Goal: Task Accomplishment & Management: Use online tool/utility

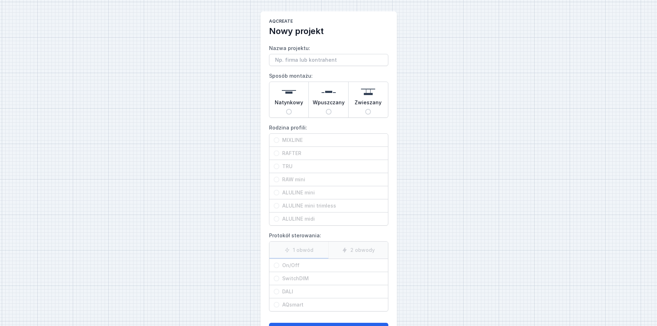
click at [328, 110] on input "Wpuszczany" at bounding box center [329, 112] width 6 height 6
radio input "true"
click at [277, 140] on input "MIXLINE" at bounding box center [277, 140] width 6 height 6
radio input "true"
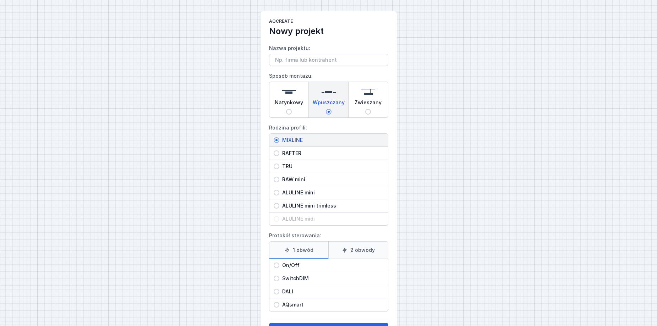
scroll to position [29, 0]
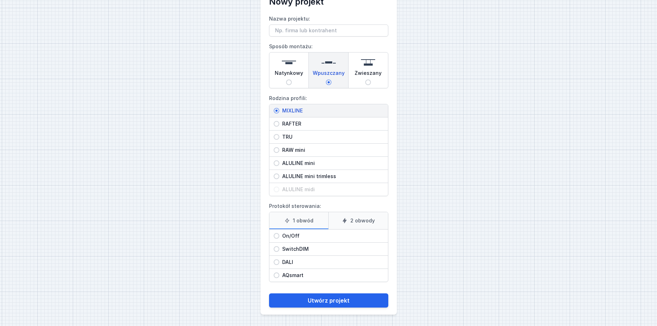
click at [276, 249] on input "SwitchDIM" at bounding box center [277, 249] width 6 height 6
radio input "true"
click at [318, 303] on button "Utwórz projekt" at bounding box center [328, 301] width 119 height 14
click at [322, 302] on button "Utwórz projekt" at bounding box center [328, 301] width 119 height 14
click at [325, 31] on input "Nazwa projektu:" at bounding box center [328, 30] width 119 height 12
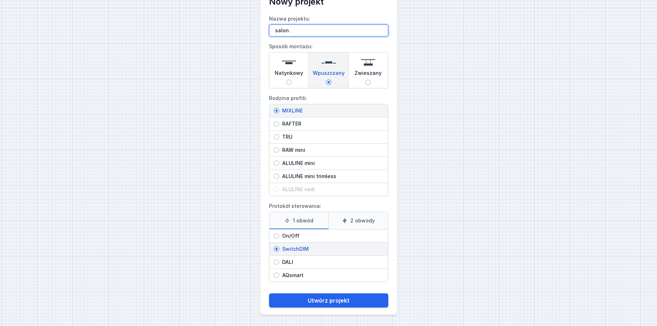
type input "salon"
click at [269, 294] on button "Utwórz projekt" at bounding box center [328, 301] width 119 height 14
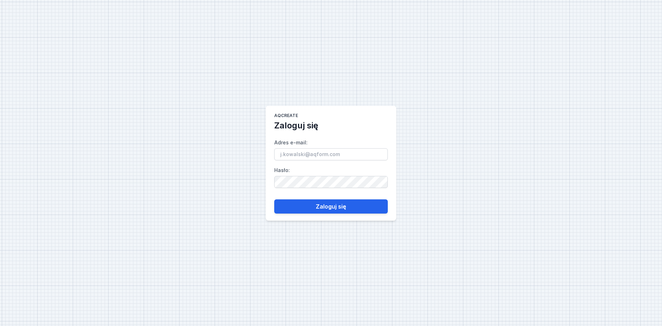
type input "[EMAIL_ADDRESS][DOMAIN_NAME]"
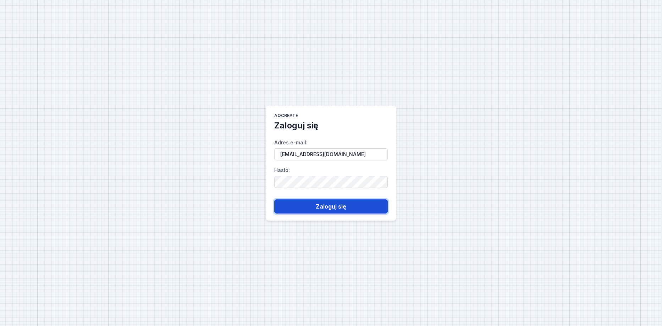
click at [315, 205] on button "Zaloguj się" at bounding box center [331, 206] width 114 height 14
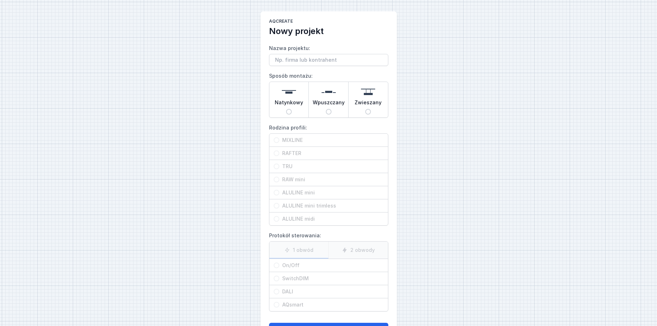
click at [315, 65] on input "Nazwa projektu:" at bounding box center [328, 60] width 119 height 12
type input "salon"
click at [331, 111] on input "Wpuszczany" at bounding box center [329, 112] width 6 height 6
radio input "true"
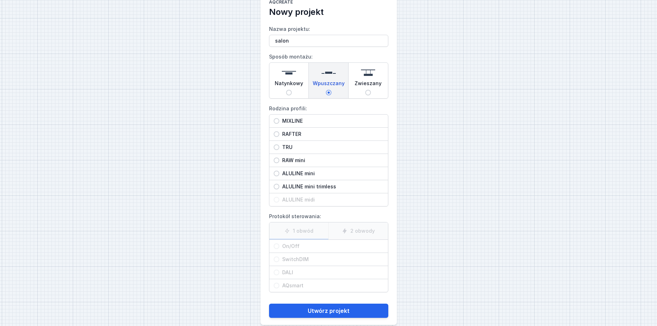
scroll to position [29, 0]
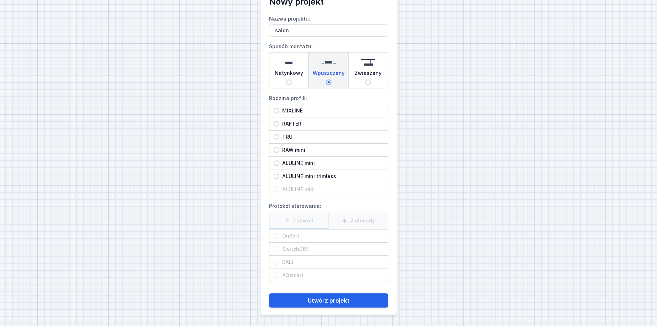
click at [277, 251] on label "SwitchDIM" at bounding box center [328, 249] width 119 height 13
click at [278, 109] on input "MIXLINE" at bounding box center [277, 111] width 6 height 6
radio input "true"
click at [276, 249] on input "SwitchDIM" at bounding box center [277, 249] width 6 height 6
radio input "true"
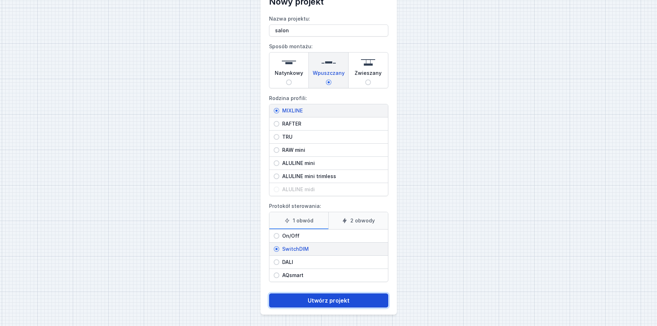
click at [302, 296] on button "Utwórz projekt" at bounding box center [328, 301] width 119 height 14
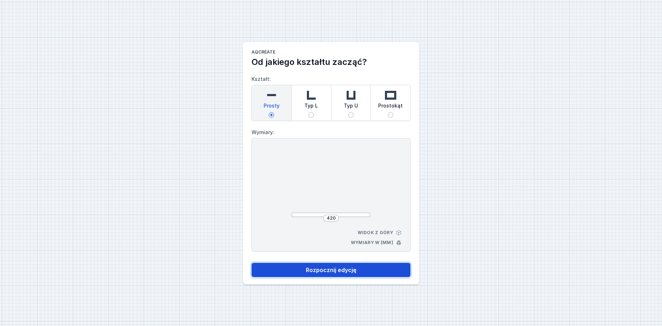
click at [325, 270] on button "Rozpocznij edycję" at bounding box center [331, 270] width 159 height 14
select select "3000"
select select "3"
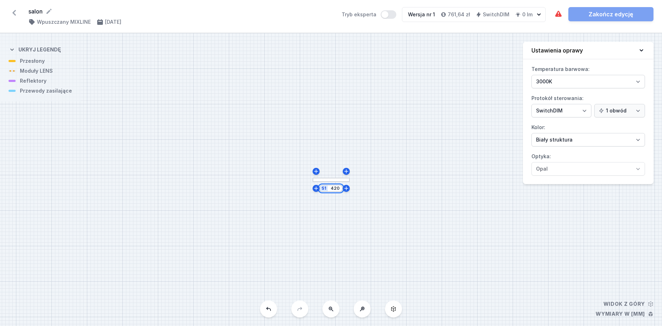
click at [340, 190] on input "420" at bounding box center [334, 189] width 11 height 6
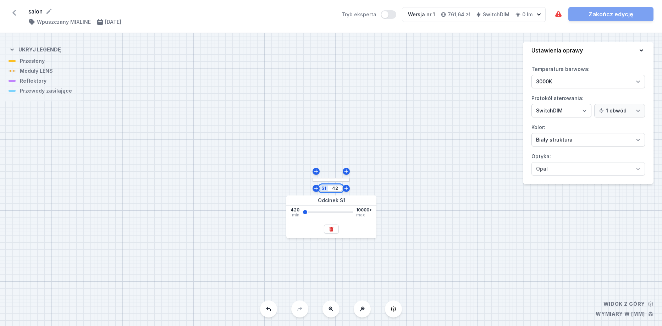
type input "4"
type input "3500"
click at [246, 182] on div at bounding box center [269, 180] width 155 height 5
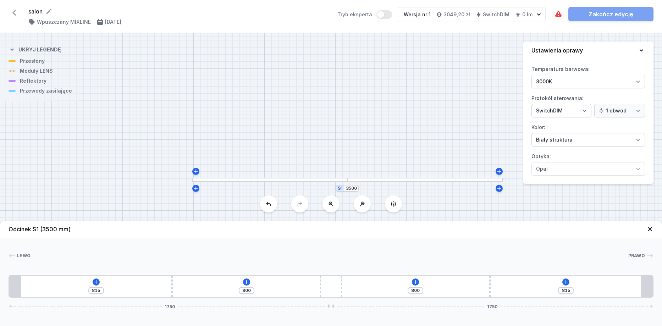
click at [121, 284] on div "815 800 800 815 1750 1750" at bounding box center [331, 286] width 645 height 23
click at [96, 284] on icon at bounding box center [96, 282] width 4 height 4
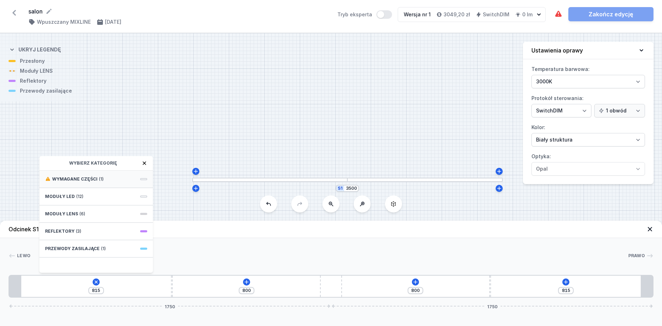
click at [124, 179] on div "Wymagane części (1)" at bounding box center [96, 179] width 114 height 17
click at [129, 181] on span "Hole for power supply cable" at bounding box center [96, 178] width 102 height 7
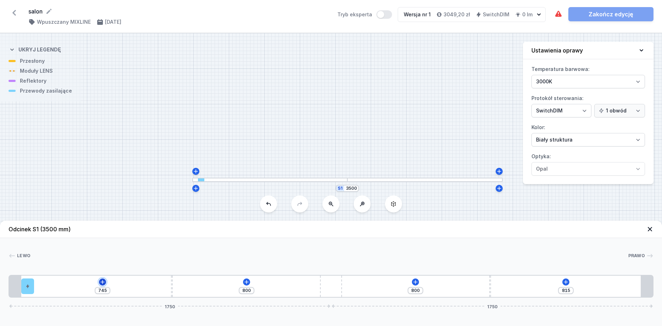
click at [101, 282] on icon at bounding box center [103, 282] width 6 height 6
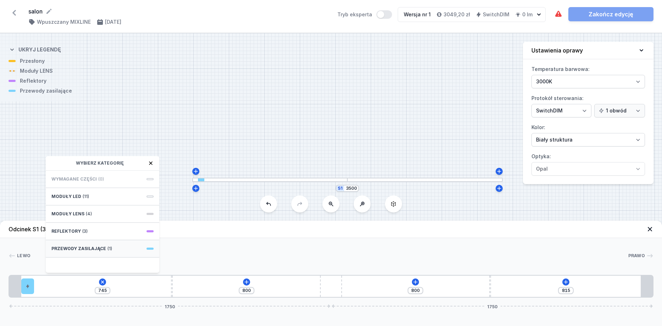
click at [94, 250] on span "Przewody zasilające" at bounding box center [78, 249] width 55 height 6
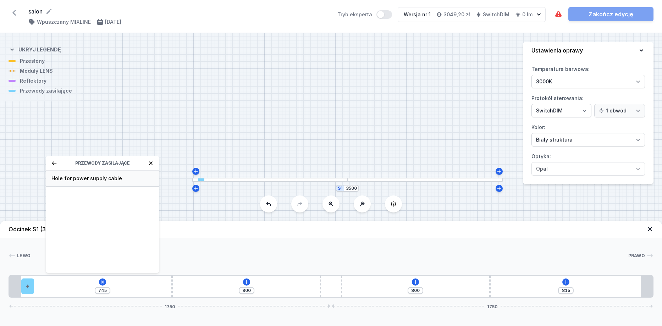
click at [111, 179] on span "Hole for power supply cable" at bounding box center [102, 178] width 102 height 7
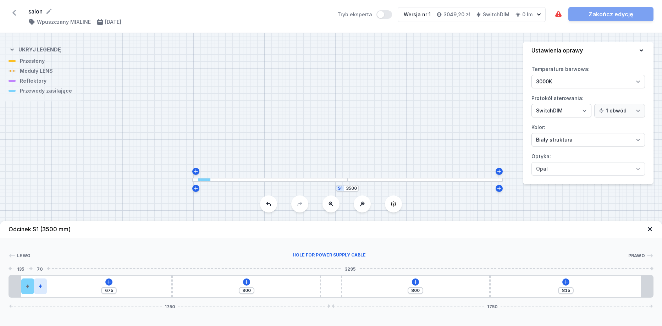
click at [44, 290] on div at bounding box center [40, 287] width 13 height 16
click at [45, 264] on icon at bounding box center [45, 266] width 4 height 5
click at [103, 282] on icon at bounding box center [102, 282] width 4 height 4
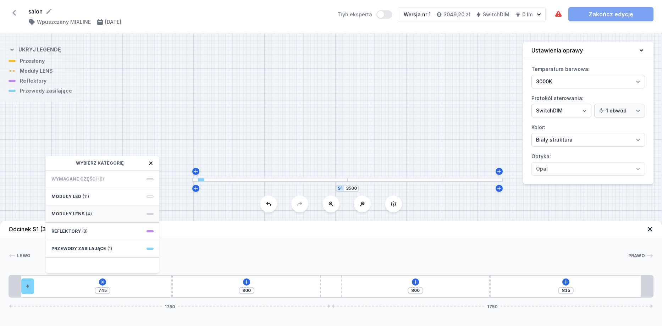
click at [74, 214] on span "Moduły LENS" at bounding box center [67, 214] width 33 height 6
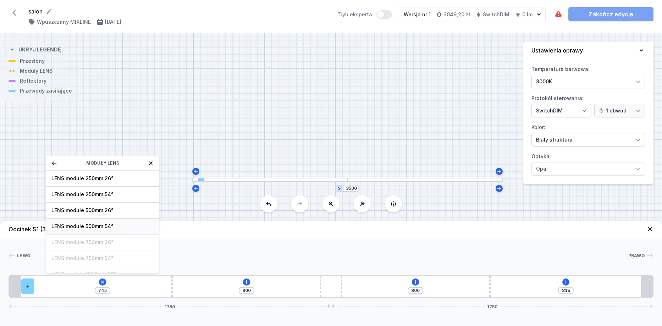
click at [105, 226] on span "LENS module 500mm 54°" at bounding box center [102, 226] width 102 height 7
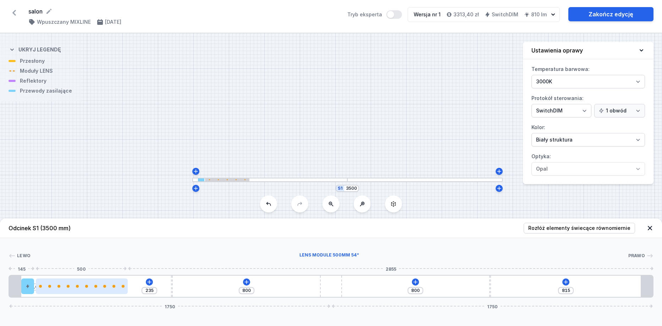
type input "160"
type input "85"
type input "147"
type input "98"
type input "143"
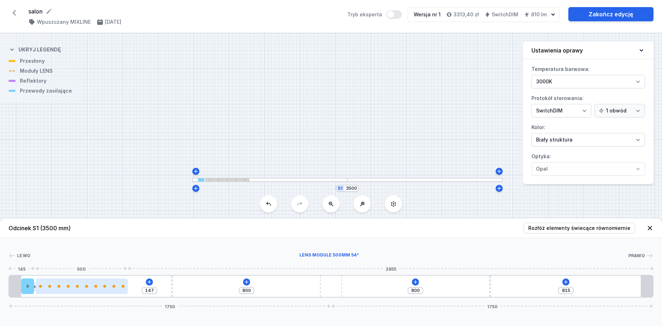
type input "102"
type input "139"
type input "106"
type input "133"
type input "112"
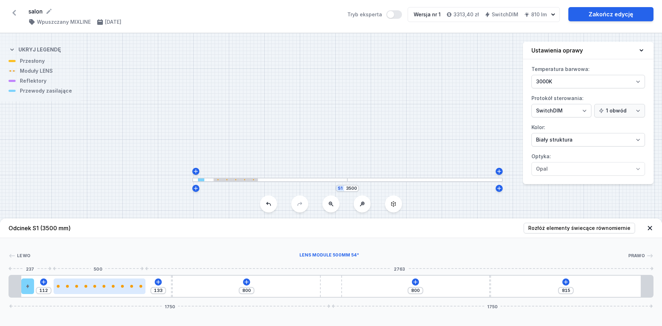
type input "128"
type input "117"
type input "122"
type input "123"
type input "118"
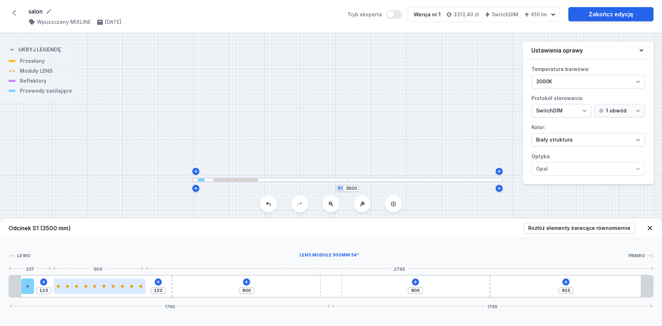
type input "127"
type input "112"
type input "133"
type input "110"
type input "135"
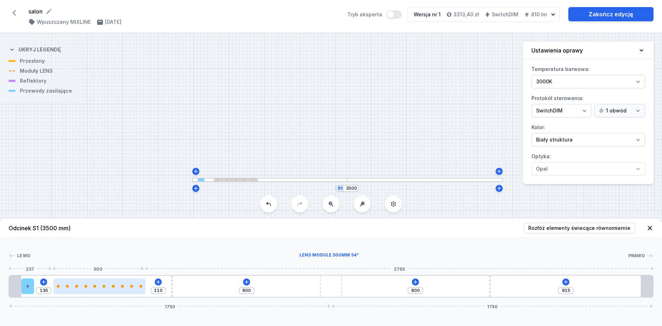
type input "107"
type input "138"
type input "105"
type input "140"
type input "103"
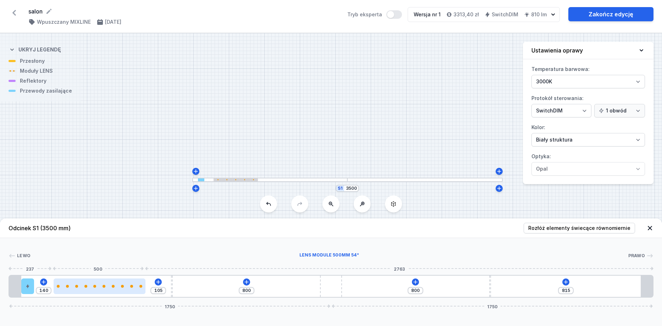
type input "142"
drag, startPoint x: 99, startPoint y: 287, endPoint x: 120, endPoint y: 286, distance: 21.3
click at [120, 286] on div at bounding box center [106, 286] width 92 height 3
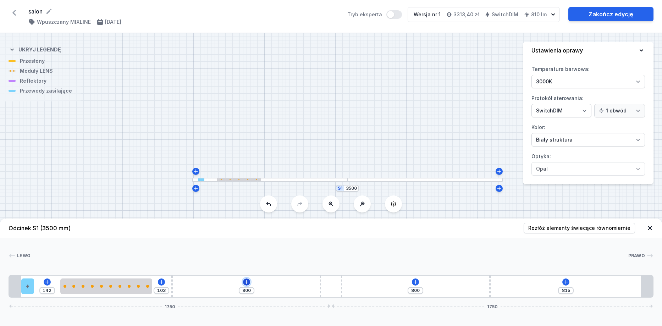
click at [246, 281] on icon at bounding box center [247, 282] width 6 height 6
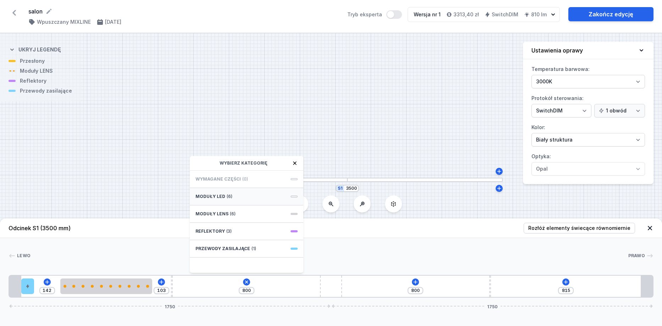
click at [247, 199] on div "Moduły LED (6)" at bounding box center [247, 196] width 114 height 17
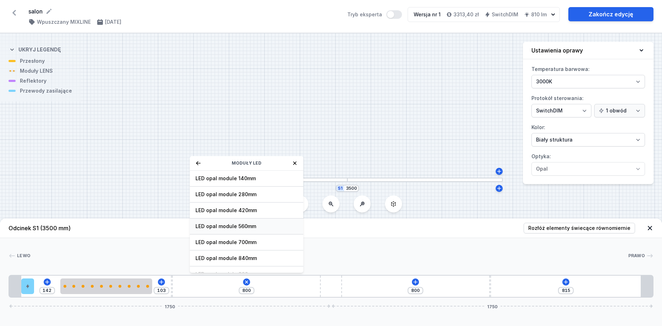
click at [267, 230] on span "LED opal module 560mm" at bounding box center [247, 226] width 102 height 7
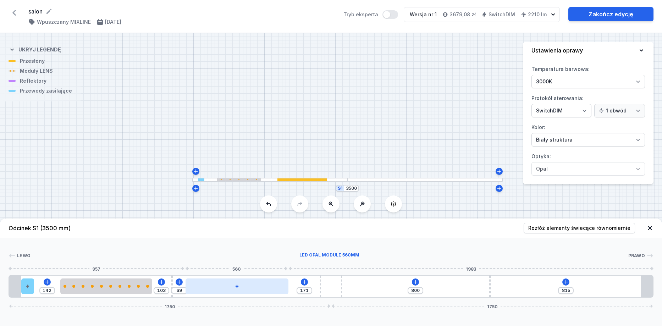
type input "164"
type input "76"
type input "160"
type input "80"
type input "156"
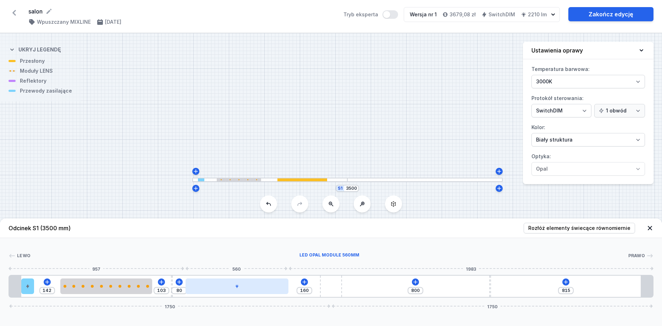
type input "84"
type input "152"
type input "88"
type input "148"
type input "92"
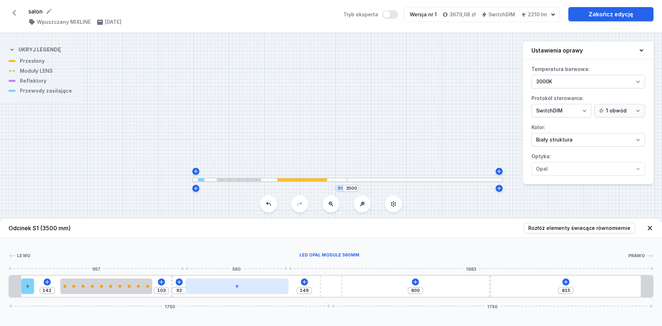
type input "145"
type input "95"
type input "143"
type input "97"
type input "139"
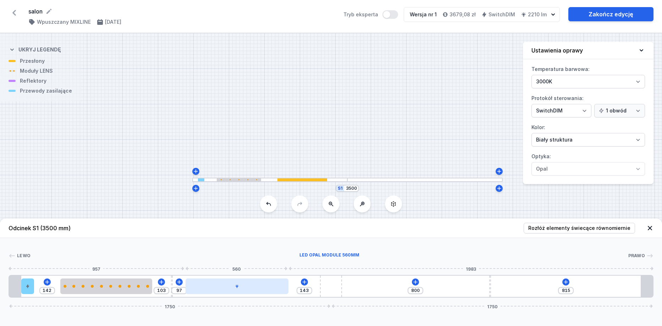
type input "101"
type input "135"
type input "105"
type input "133"
type input "107"
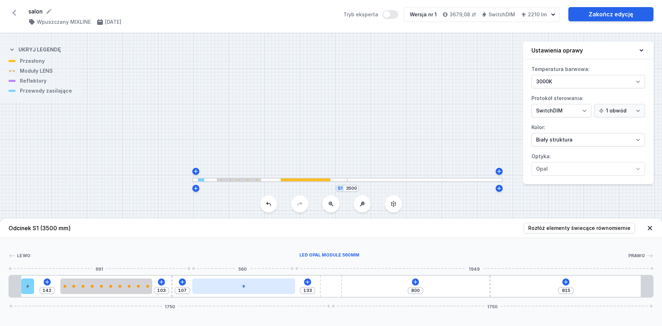
type input "131"
type input "109"
type input "129"
type input "111"
type input "127"
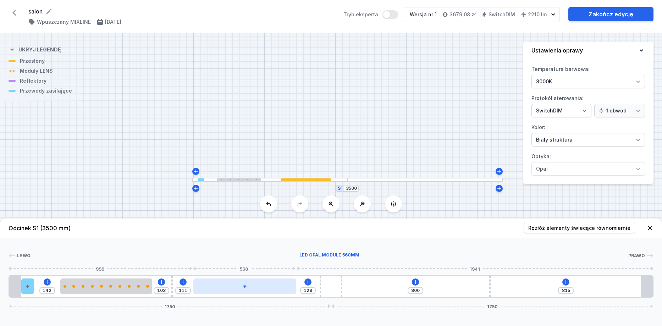
type input "113"
type input "124"
type input "116"
type input "122"
type input "118"
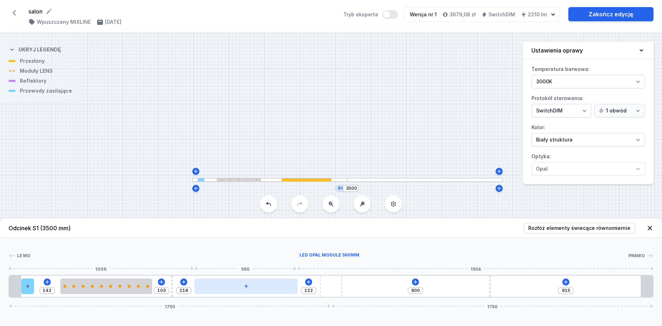
type input "120"
type input "116"
type input "124"
type input "114"
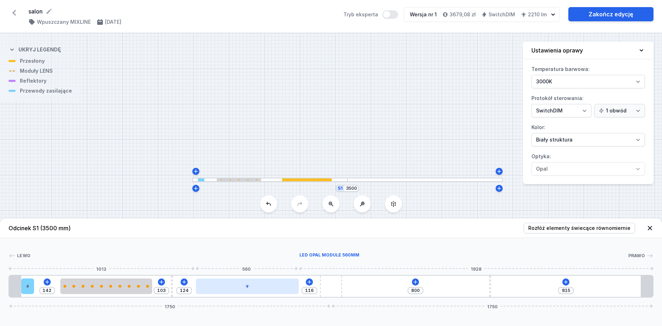
type input "126"
type input "112"
type input "128"
type input "110"
type input "130"
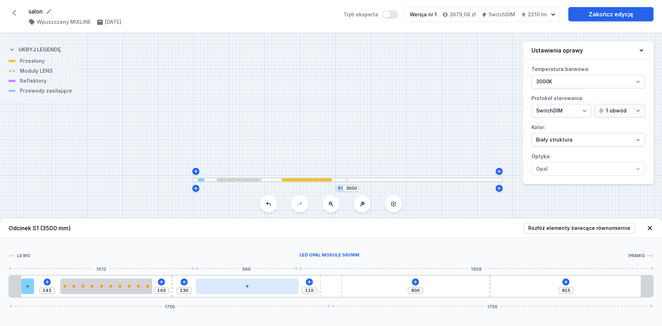
type input "108"
type input "132"
type input "107"
type input "133"
type input "105"
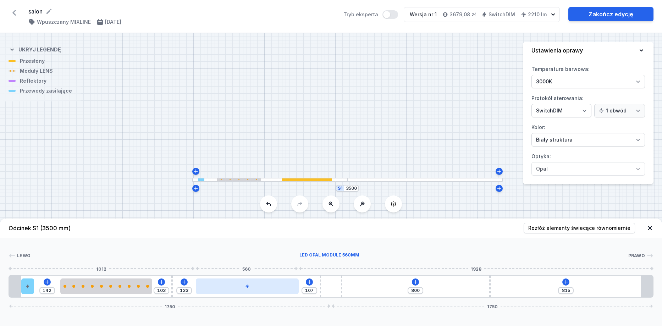
type input "135"
type input "103"
type input "137"
drag, startPoint x: 254, startPoint y: 291, endPoint x: 267, endPoint y: 293, distance: 13.3
click at [267, 293] on div at bounding box center [249, 287] width 103 height 16
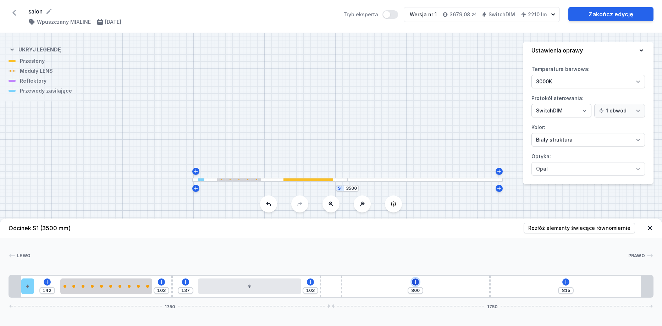
click at [415, 283] on icon at bounding box center [416, 282] width 6 height 6
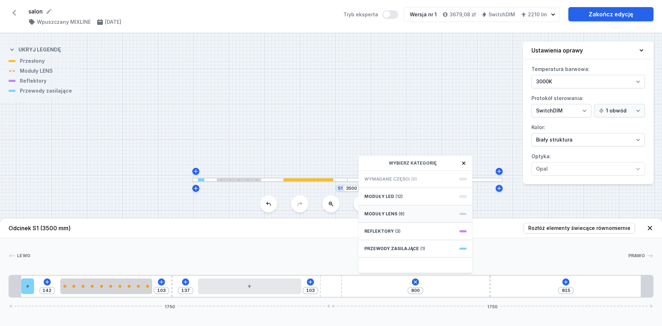
click at [412, 215] on div "Moduły LENS (6)" at bounding box center [416, 214] width 114 height 17
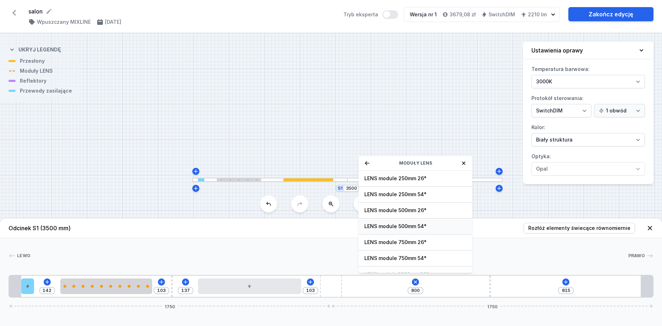
click at [414, 224] on span "LENS module 500mm 54°" at bounding box center [416, 226] width 102 height 7
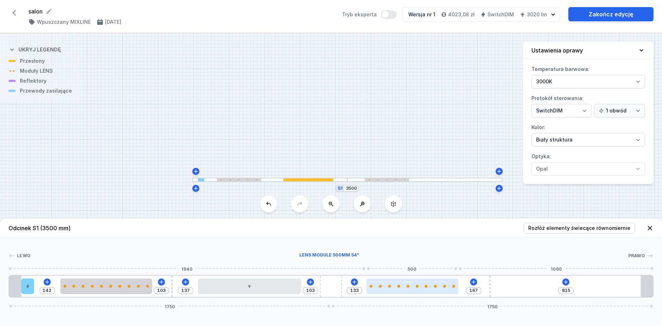
type input "163"
type input "137"
type input "157"
type input "143"
type input "151"
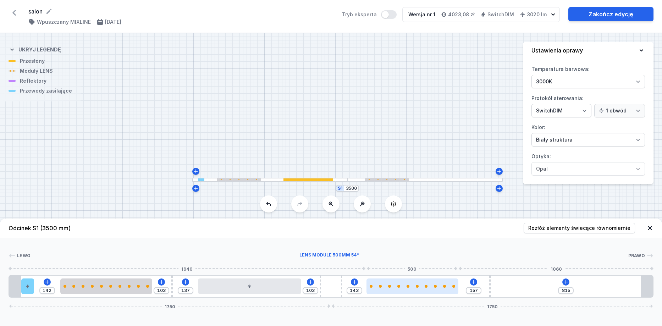
type input "149"
drag, startPoint x: 388, startPoint y: 293, endPoint x: 413, endPoint y: 293, distance: 25.2
click at [413, 293] on div at bounding box center [413, 287] width 92 height 16
type input "146"
type input "154"
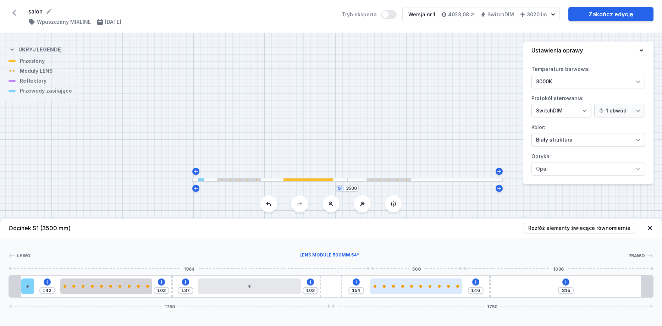
click at [413, 293] on div at bounding box center [417, 287] width 92 height 16
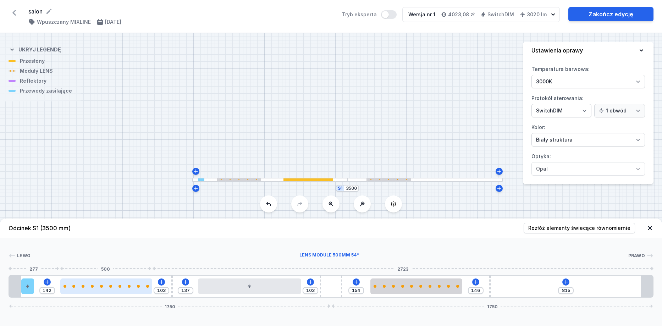
click at [133, 292] on div at bounding box center [106, 287] width 92 height 16
select select "2687"
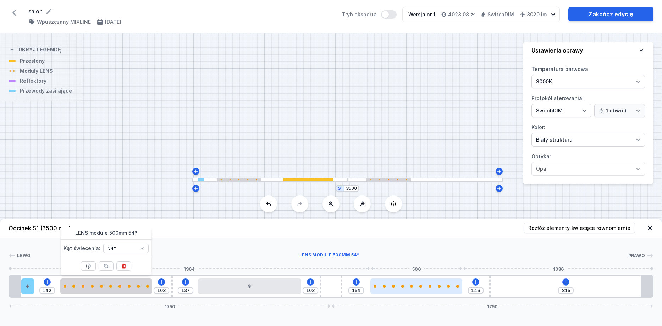
click at [410, 290] on div at bounding box center [417, 287] width 92 height 16
select select "2687"
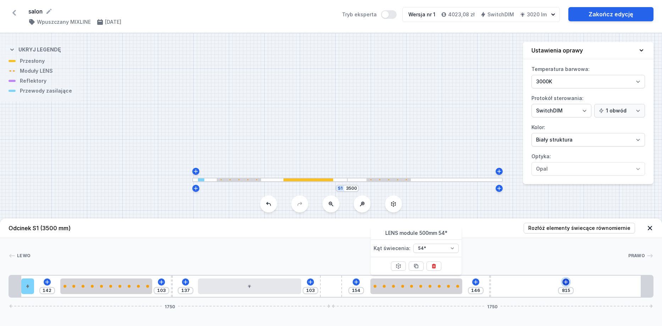
click at [564, 280] on icon at bounding box center [566, 282] width 6 height 6
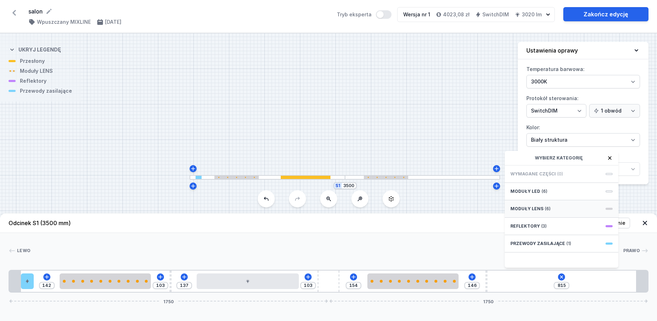
click at [545, 212] on span "(6)" at bounding box center [548, 209] width 6 height 6
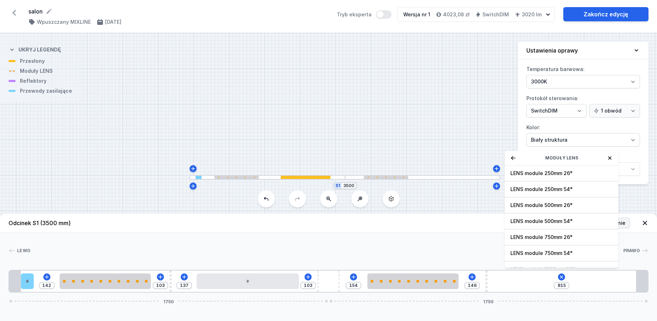
click at [552, 224] on span "LENS module 500mm 54°" at bounding box center [561, 221] width 102 height 7
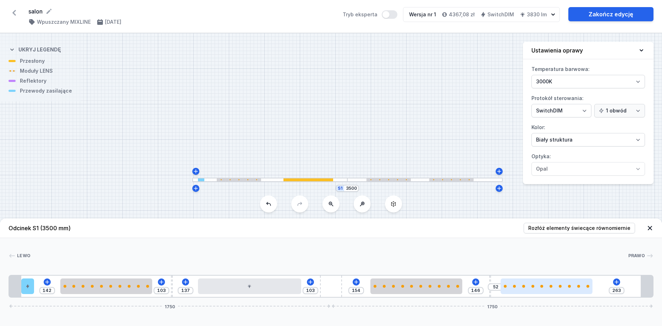
type input "231"
type input "84"
type input "229"
type input "86"
type input "227"
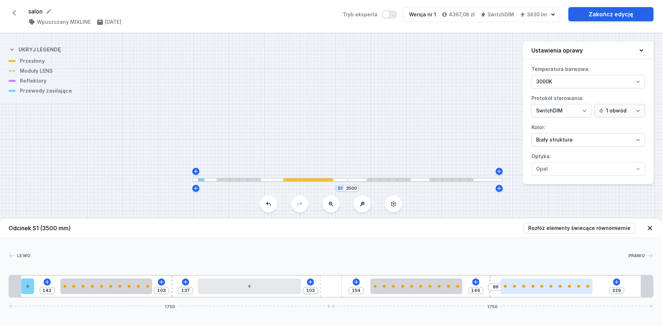
type input "88"
type input "221"
type input "94"
type input "219"
type input "96"
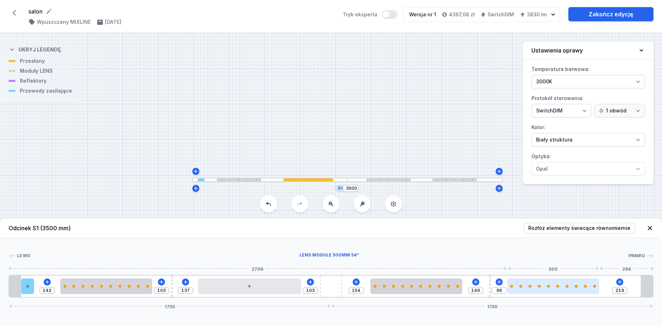
type input "217"
type input "98"
type input "212"
type input "103"
type input "208"
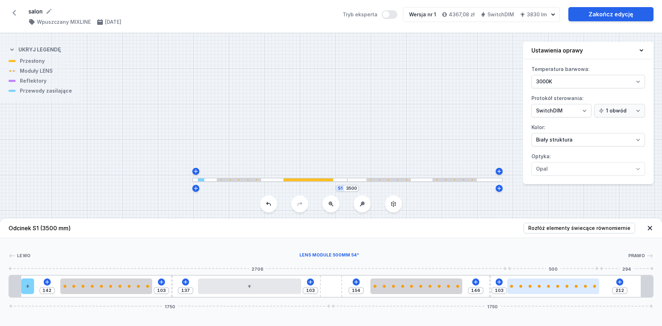
type input "107"
type input "206"
type input "109"
type input "204"
type input "111"
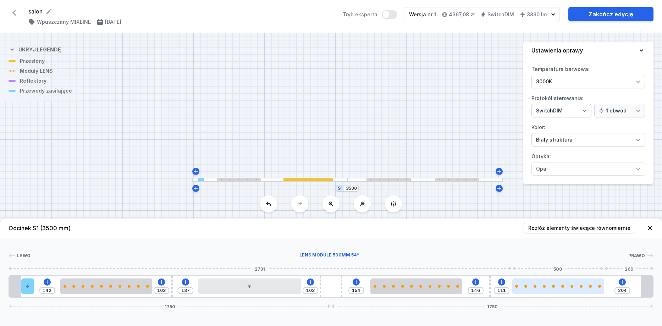
type input "200"
type input "115"
type input "193"
type input "122"
type input "191"
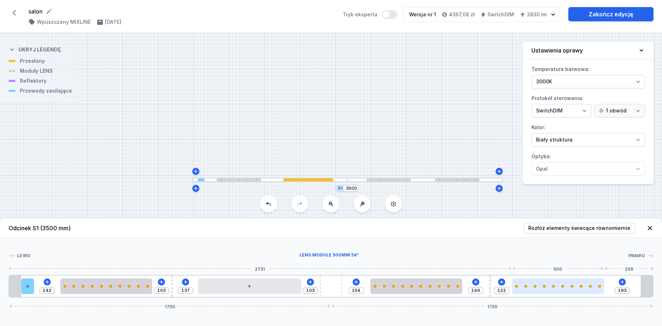
type input "124"
type input "187"
type input "128"
type input "185"
type input "130"
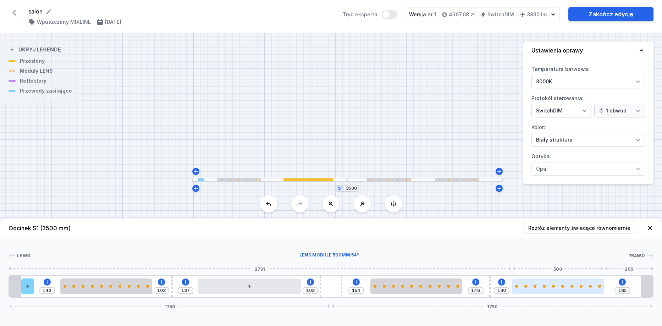
type input "181"
type input "134"
type input "177"
type input "138"
type input "176"
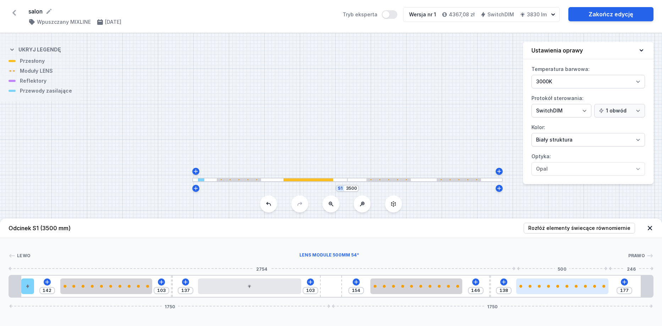
type input "139"
type input "172"
type input "143"
type input "166"
type input "149"
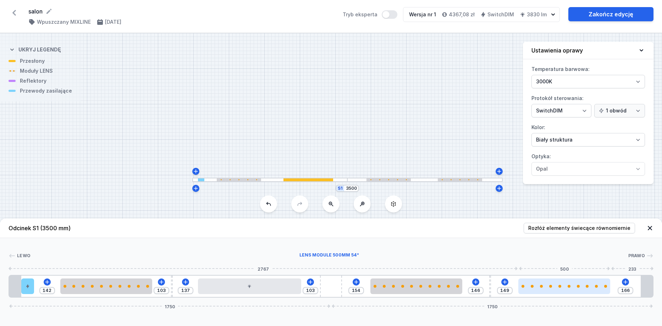
type input "164"
type input "151"
type input "162"
type input "153"
type input "158"
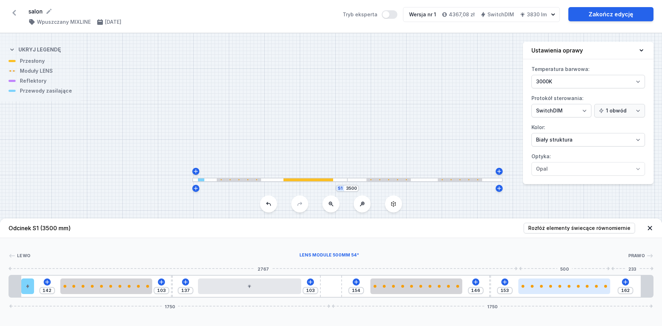
type input "157"
drag, startPoint x: 568, startPoint y: 292, endPoint x: 604, endPoint y: 291, distance: 35.9
click at [604, 291] on div at bounding box center [566, 287] width 92 height 16
click at [597, 285] on div at bounding box center [598, 286] width 3 height 3
select select "2687"
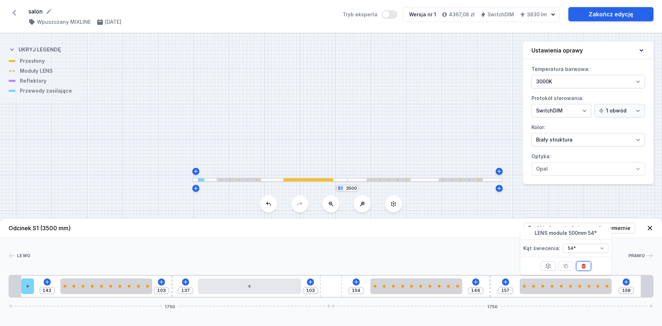
click at [582, 267] on icon at bounding box center [584, 266] width 6 height 6
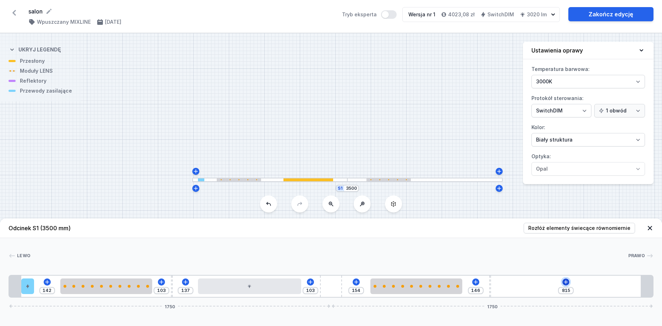
click at [568, 283] on icon at bounding box center [566, 282] width 6 height 6
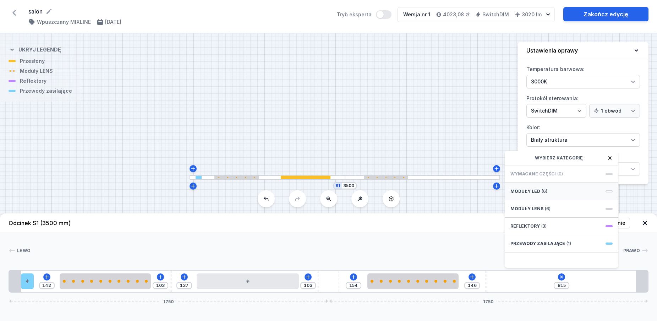
click at [558, 200] on div "Moduły LED (6)" at bounding box center [562, 191] width 114 height 17
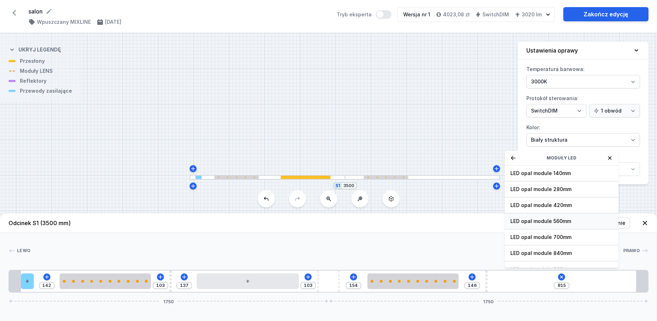
click at [564, 225] on span "LED opal module 560mm" at bounding box center [561, 221] width 102 height 7
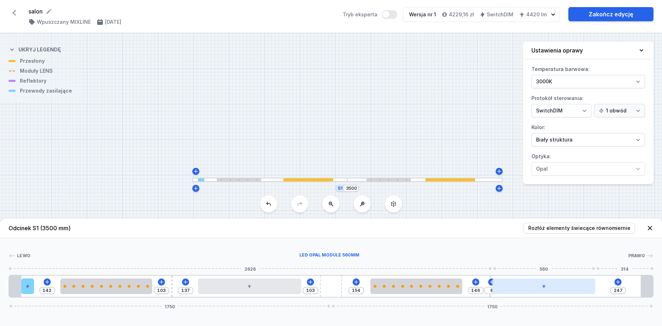
type input "243"
type input "12"
type input "239"
type input "16"
type input "237"
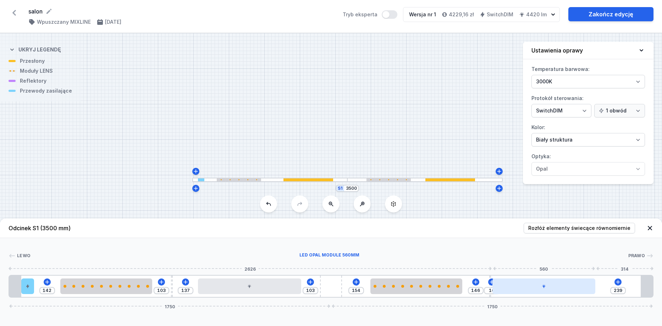
type input "18"
type input "235"
type input "20"
type input "230"
type input "25"
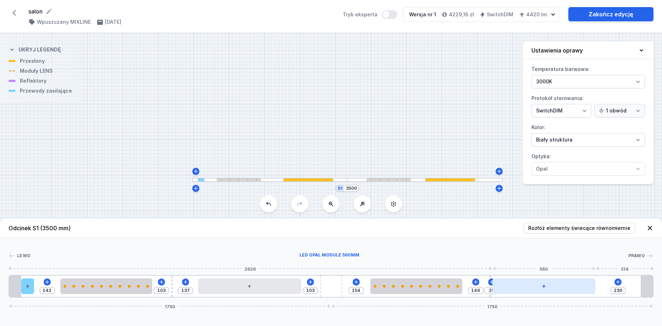
type input "226"
type input "29"
type input "224"
type input "31"
type input "222"
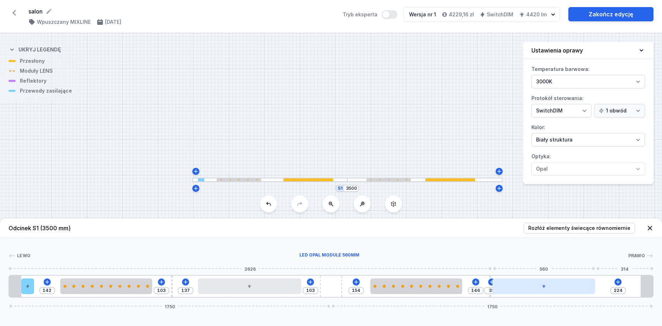
type input "33"
type input "215"
type input "40"
type input "211"
type input "44"
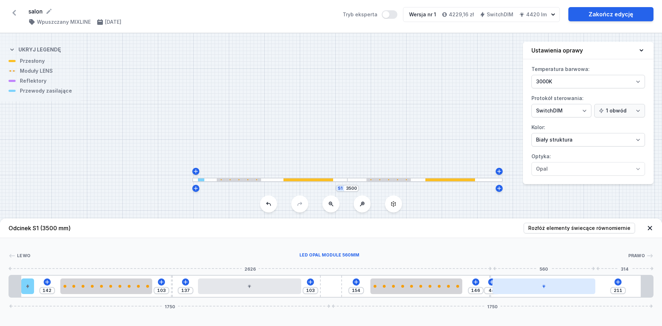
type input "203"
type input "52"
type input "201"
type input "54"
type input "194"
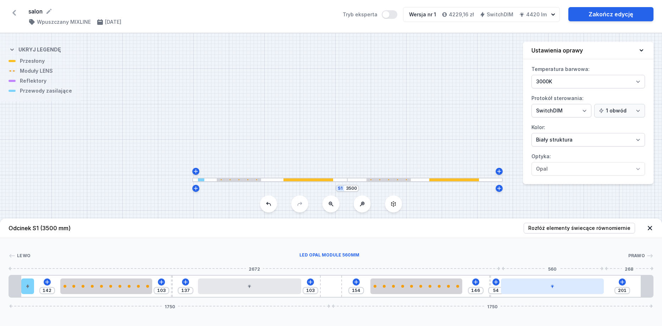
type input "61"
type input "190"
type input "65"
type input "186"
type input "69"
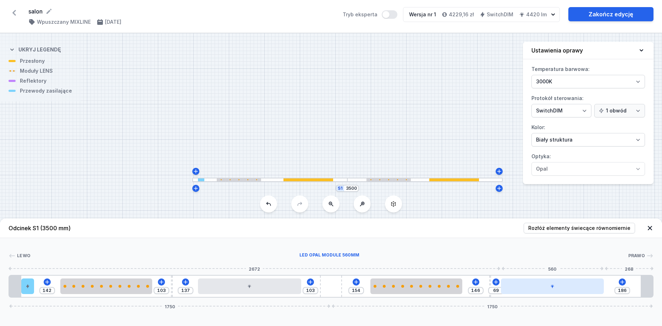
type input "178"
type input "77"
type input "175"
type input "80"
type input "167"
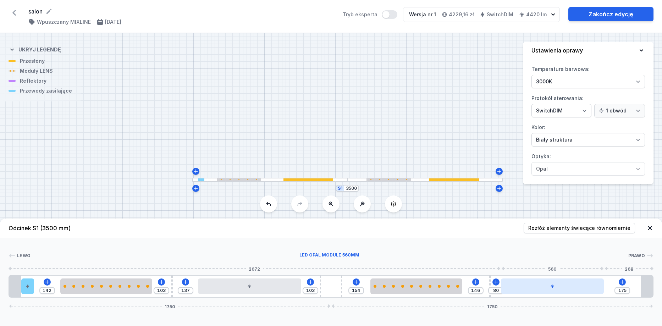
type input "88"
type input "161"
type input "94"
type input "156"
type input "99"
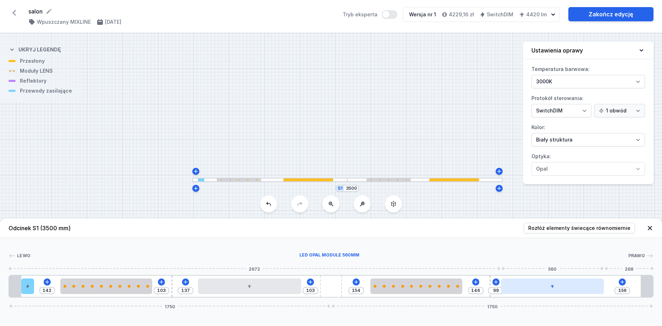
type input "148"
type input "107"
type input "144"
type input "111"
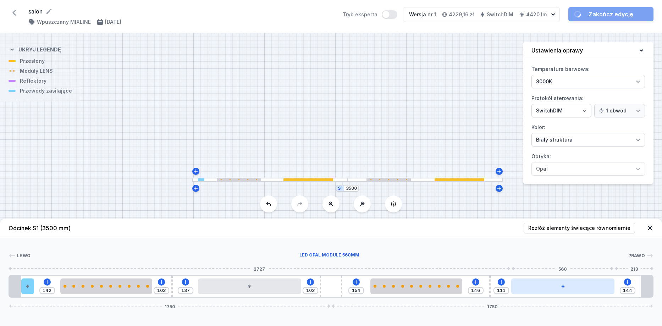
drag, startPoint x: 544, startPoint y: 289, endPoint x: 572, endPoint y: 288, distance: 27.4
click at [572, 288] on div at bounding box center [563, 287] width 103 height 16
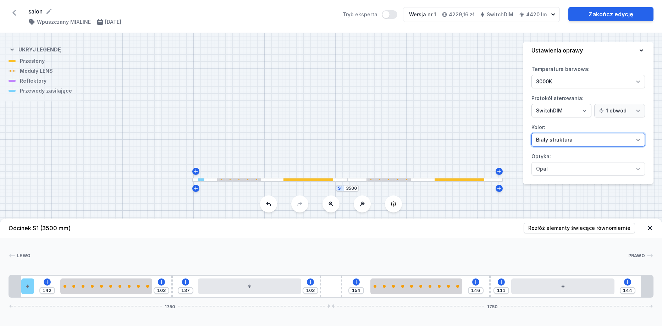
click at [638, 141] on select "Biały struktura Czarny struktura Złoty struktura Miedziany Szary Inny (z palety…" at bounding box center [589, 139] width 114 height 13
select select "2"
click at [532, 133] on select "Biały struktura Czarny struktura Złoty struktura Miedziany Szary Inny (z palety…" at bounding box center [589, 139] width 114 height 13
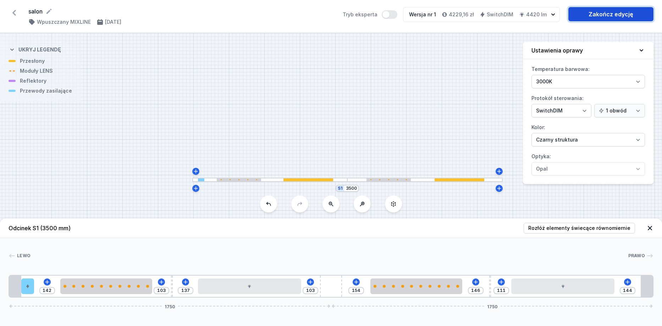
click at [608, 18] on link "Zakończ edycję" at bounding box center [611, 14] width 85 height 14
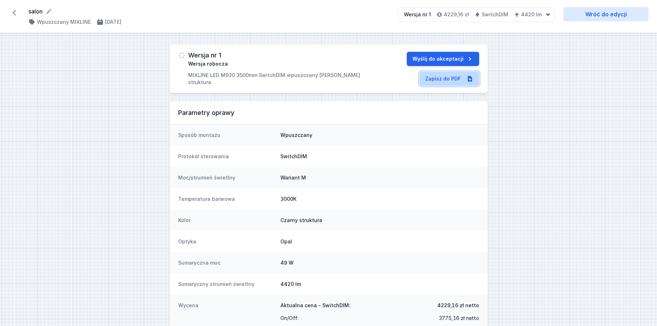
click at [447, 78] on link "Zapisz do PDF" at bounding box center [450, 79] width 60 height 14
click at [13, 13] on icon at bounding box center [14, 12] width 11 height 11
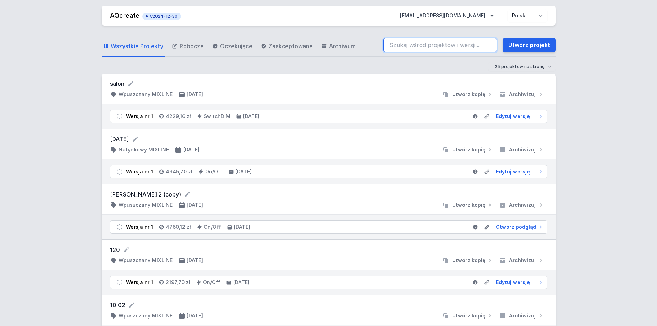
click at [424, 45] on input "search" at bounding box center [440, 45] width 114 height 14
click at [526, 45] on link "Utwórz projekt" at bounding box center [529, 45] width 53 height 14
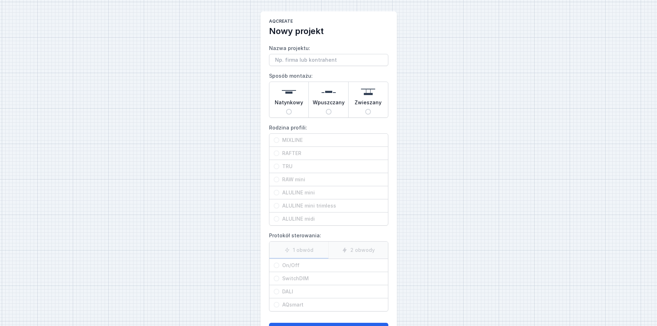
click at [330, 113] on input "Wpuszczany" at bounding box center [329, 112] width 6 height 6
radio input "true"
click at [279, 140] on span "MIXLINE" at bounding box center [331, 140] width 104 height 7
click at [279, 140] on input "MIXLINE" at bounding box center [277, 140] width 6 height 6
radio input "true"
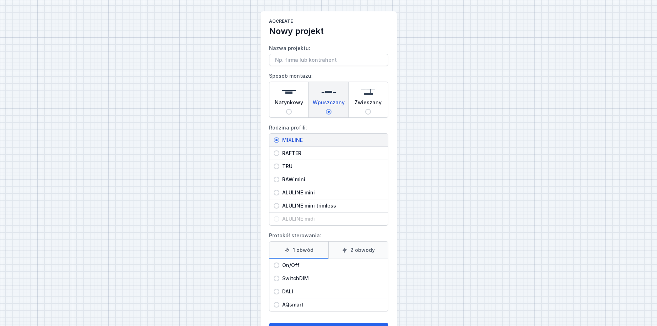
click at [278, 279] on input "SwitchDIM" at bounding box center [277, 279] width 6 height 6
radio input "true"
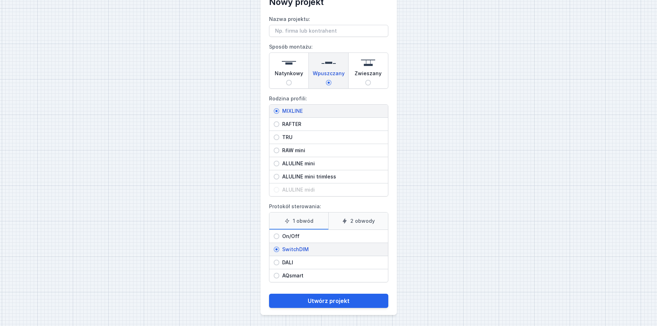
scroll to position [29, 0]
click at [330, 297] on button "Utwórz projekt" at bounding box center [328, 301] width 119 height 14
type input "a"
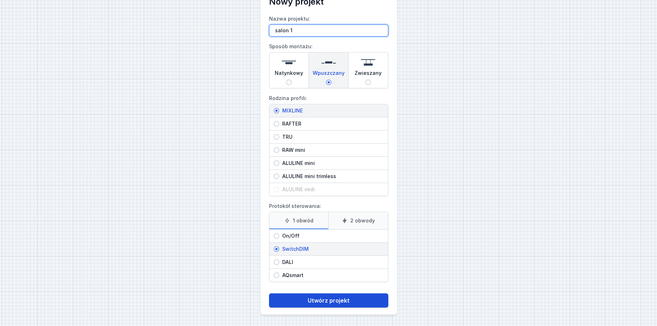
type input "salon 1"
click at [305, 304] on button "Utwórz projekt" at bounding box center [328, 301] width 119 height 14
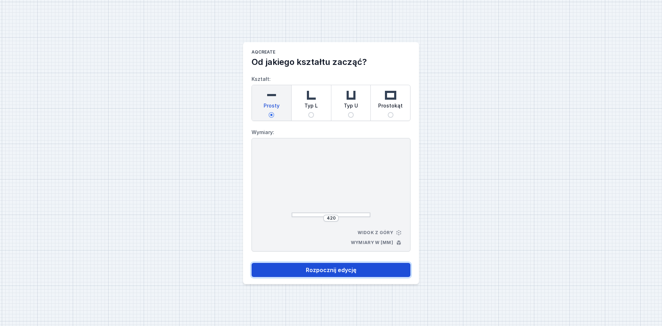
click at [325, 273] on button "Rozpocznij edycję" at bounding box center [331, 270] width 159 height 14
select select "3000"
select select "3"
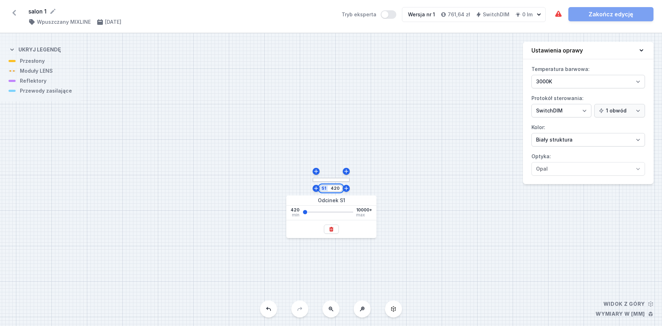
drag, startPoint x: 339, startPoint y: 188, endPoint x: 326, endPoint y: 189, distance: 12.5
click at [326, 189] on div "S1 420" at bounding box center [330, 188] width 23 height 7
click at [349, 216] on div "420 min 10000+ max" at bounding box center [331, 212] width 90 height 10
click at [340, 187] on input "170" at bounding box center [334, 189] width 11 height 6
type input "1700"
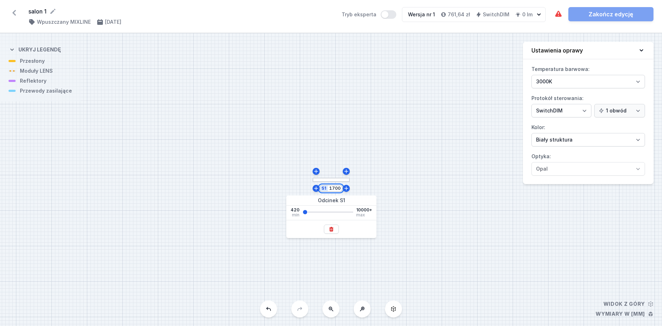
type input "1700"
click at [263, 182] on div "S1 1700" at bounding box center [331, 179] width 662 height 293
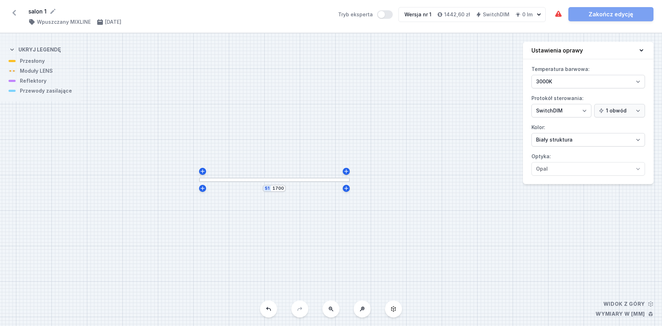
click at [263, 179] on div at bounding box center [274, 180] width 151 height 5
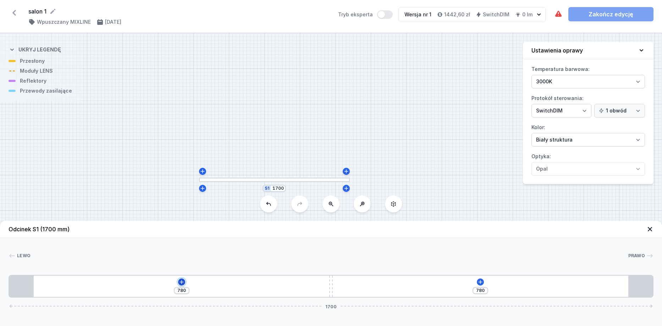
click at [182, 282] on icon at bounding box center [182, 282] width 6 height 6
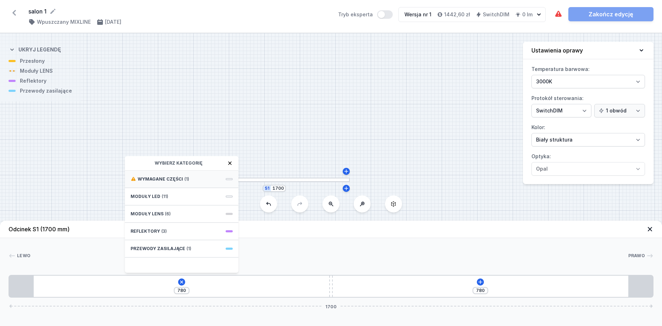
click at [191, 176] on div "Wymagane części (1)" at bounding box center [182, 179] width 114 height 17
click at [166, 180] on span "Hole for power supply cable" at bounding box center [182, 178] width 102 height 7
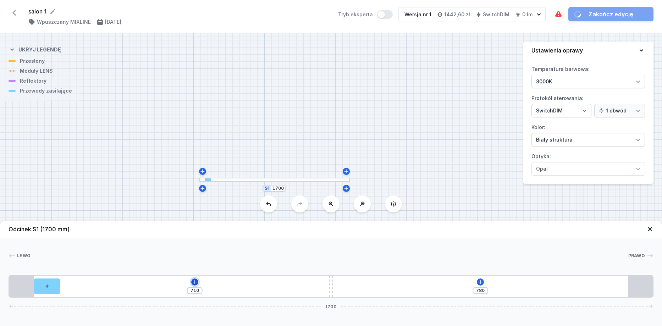
click at [193, 282] on icon at bounding box center [195, 282] width 6 height 6
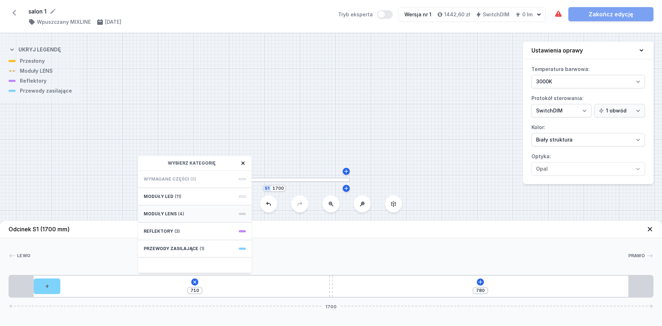
click at [207, 213] on div "Moduły LENS (4)" at bounding box center [195, 214] width 114 height 17
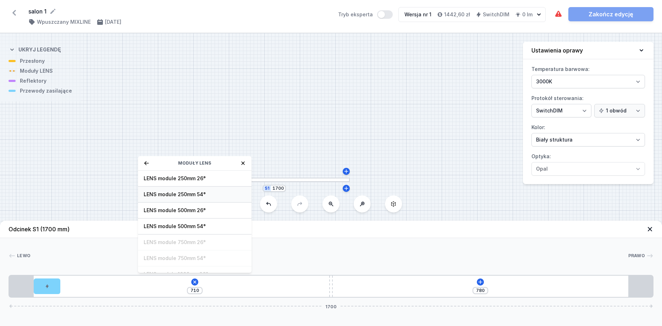
click at [222, 193] on span "LENS module 250mm 54°" at bounding box center [195, 194] width 102 height 7
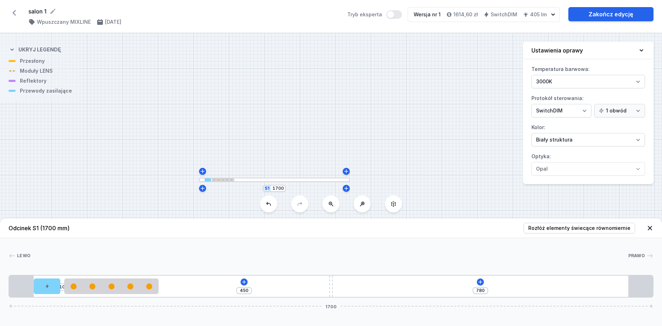
drag, startPoint x: 145, startPoint y: 287, endPoint x: 160, endPoint y: 288, distance: 15.3
click at [160, 288] on div "10 450 780 1700" at bounding box center [331, 286] width 645 height 23
drag, startPoint x: 149, startPoint y: 286, endPoint x: 154, endPoint y: 287, distance: 4.6
click at [154, 287] on div at bounding box center [111, 287] width 95 height 6
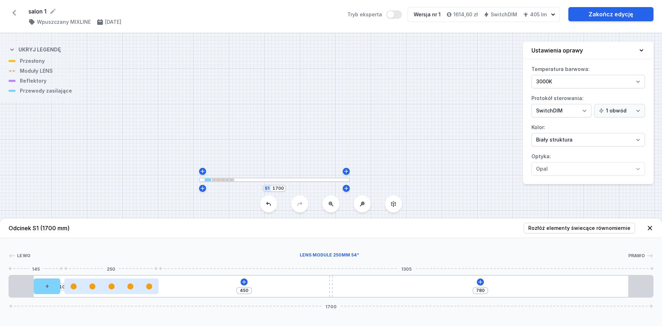
type input "377"
drag, startPoint x: 155, startPoint y: 292, endPoint x: 159, endPoint y: 292, distance: 4.6
click at [159, 292] on div at bounding box center [141, 287] width 95 height 16
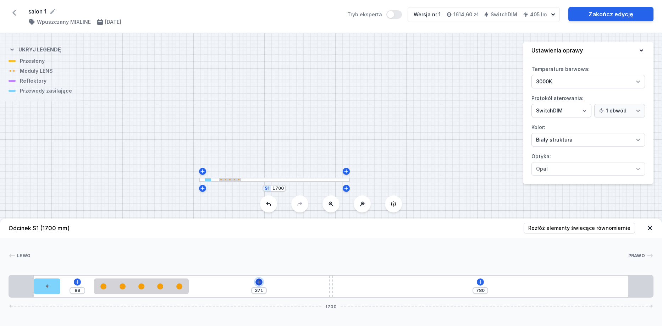
click at [259, 280] on icon at bounding box center [259, 282] width 6 height 6
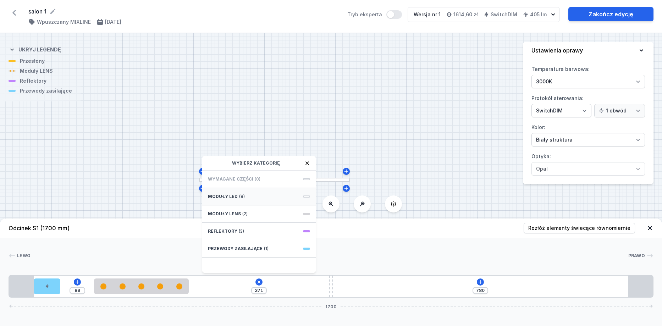
click at [265, 197] on div "Moduły LED (8)" at bounding box center [259, 196] width 114 height 17
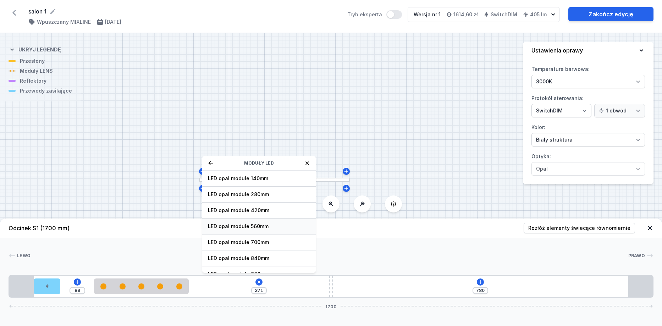
click at [277, 226] on span "LED opal module 560mm" at bounding box center [259, 226] width 102 height 7
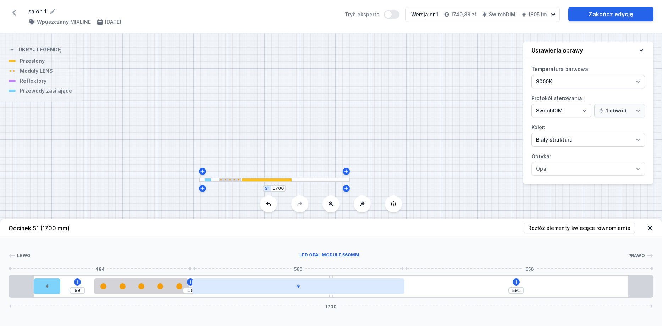
drag, startPoint x: 300, startPoint y: 290, endPoint x: 311, endPoint y: 291, distance: 10.7
click at [311, 291] on div at bounding box center [298, 287] width 212 height 16
drag, startPoint x: 307, startPoint y: 290, endPoint x: 330, endPoint y: 292, distance: 23.2
click at [330, 292] on div at bounding box center [298, 287] width 212 height 16
drag, startPoint x: 276, startPoint y: 287, endPoint x: 309, endPoint y: 291, distance: 33.2
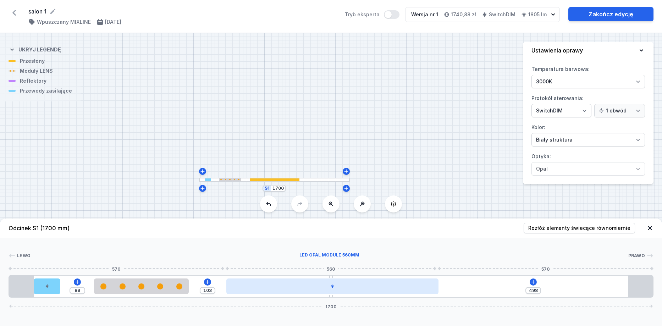
click at [309, 291] on div at bounding box center [332, 287] width 212 height 16
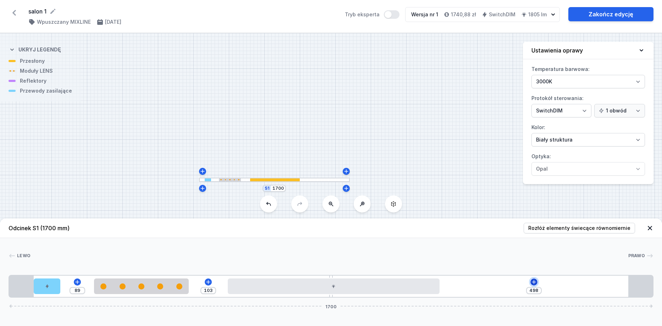
click at [535, 283] on icon at bounding box center [534, 282] width 6 height 6
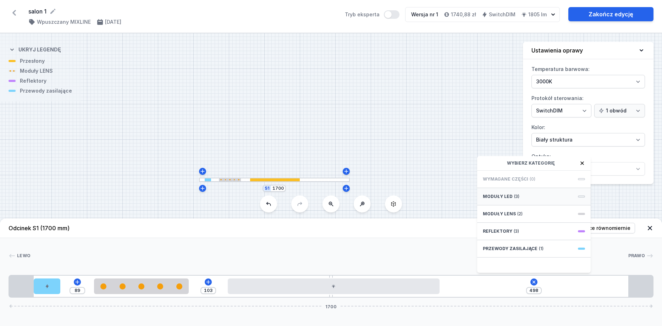
click at [520, 198] on div "Moduły LED (3)" at bounding box center [534, 196] width 114 height 17
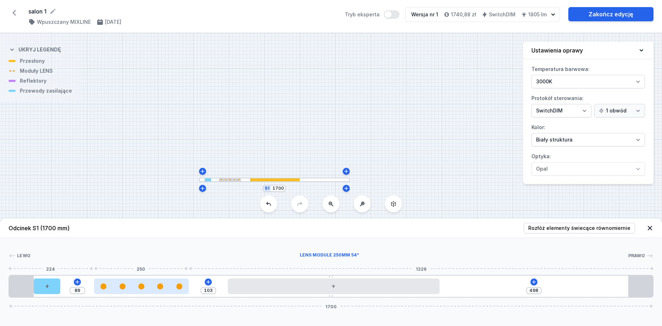
click at [163, 285] on div at bounding box center [141, 287] width 95 height 6
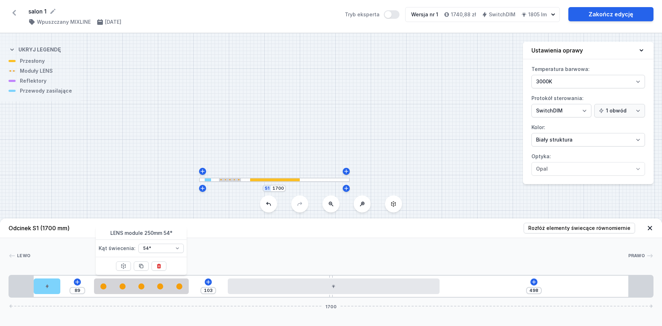
click at [530, 283] on div "89 103 498 1700" at bounding box center [331, 286] width 645 height 23
click at [533, 282] on icon at bounding box center [534, 282] width 4 height 4
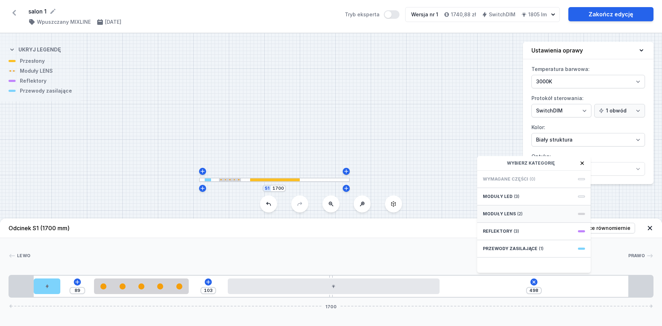
click at [532, 215] on div "Moduły LENS (2)" at bounding box center [534, 214] width 114 height 17
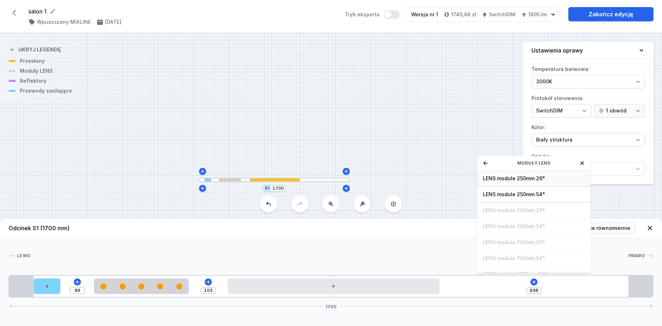
click at [542, 180] on span "LENS module 250mm 26°" at bounding box center [534, 178] width 102 height 7
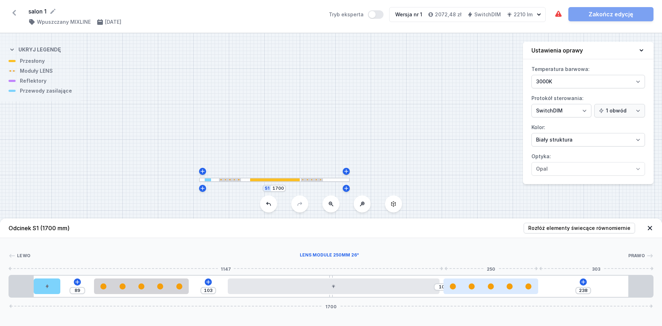
click at [519, 289] on div at bounding box center [491, 287] width 95 height 6
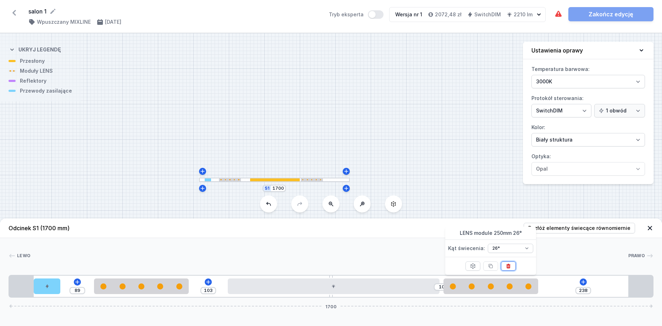
click at [509, 267] on icon at bounding box center [509, 266] width 4 height 5
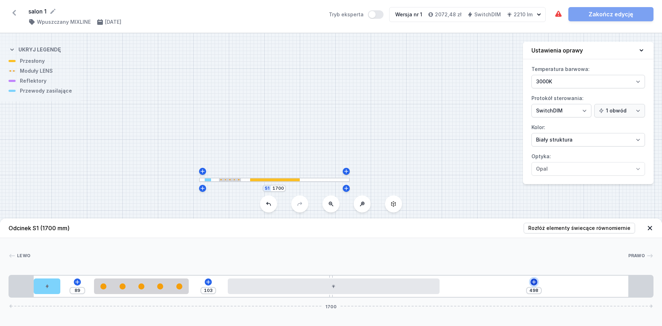
click at [537, 283] on button at bounding box center [534, 282] width 7 height 7
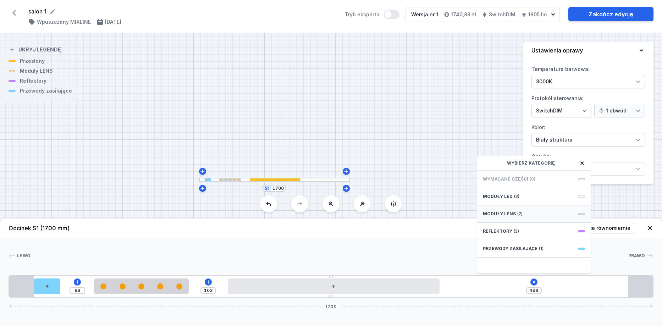
click at [521, 214] on div "Moduły LENS (2)" at bounding box center [534, 214] width 114 height 17
click at [530, 197] on span "LENS module 250mm 54°" at bounding box center [534, 194] width 102 height 7
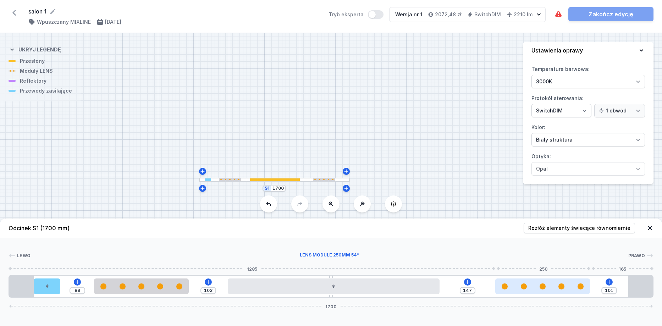
drag, startPoint x: 471, startPoint y: 290, endPoint x: 528, endPoint y: 291, distance: 56.8
click at [528, 291] on div at bounding box center [543, 287] width 95 height 16
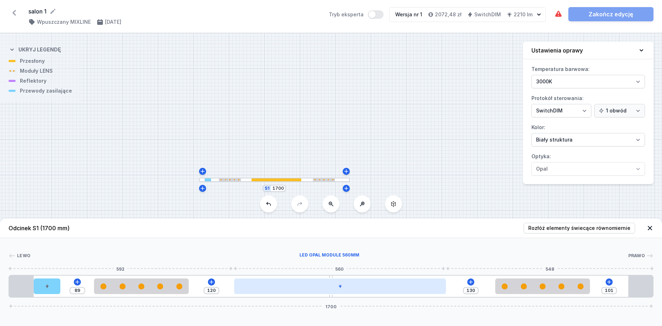
drag, startPoint x: 341, startPoint y: 290, endPoint x: 346, endPoint y: 289, distance: 4.8
click at [346, 289] on div at bounding box center [340, 287] width 212 height 16
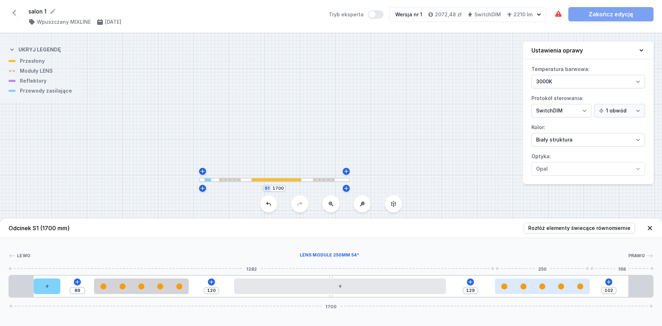
click at [536, 287] on div at bounding box center [542, 287] width 95 height 6
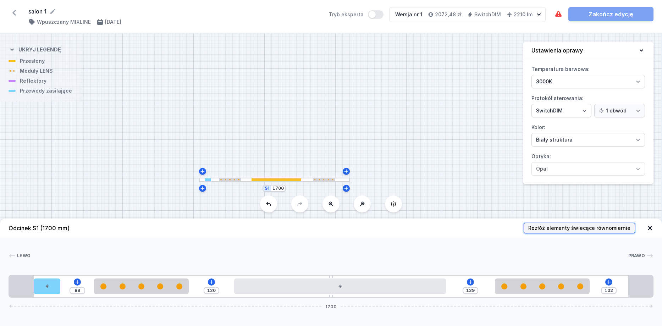
click at [601, 228] on span "Rozłóż elementy świecące równomiernie" at bounding box center [580, 228] width 102 height 7
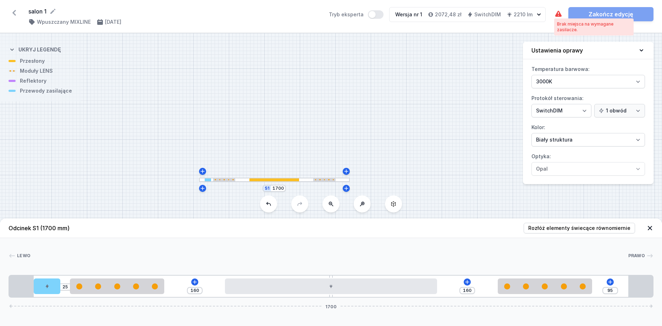
click at [561, 15] on icon at bounding box center [559, 14] width 6 height 6
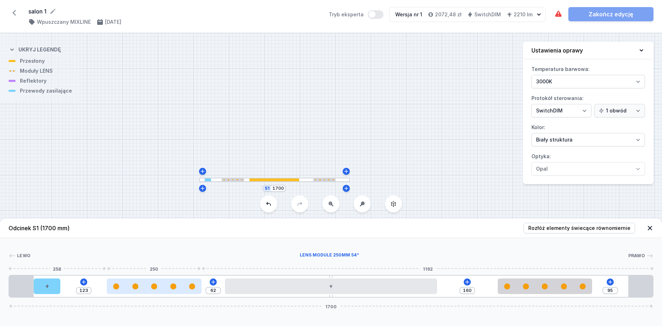
drag, startPoint x: 127, startPoint y: 289, endPoint x: 150, endPoint y: 293, distance: 22.9
click at [150, 293] on div at bounding box center [154, 287] width 95 height 16
click at [85, 281] on icon at bounding box center [84, 282] width 6 height 6
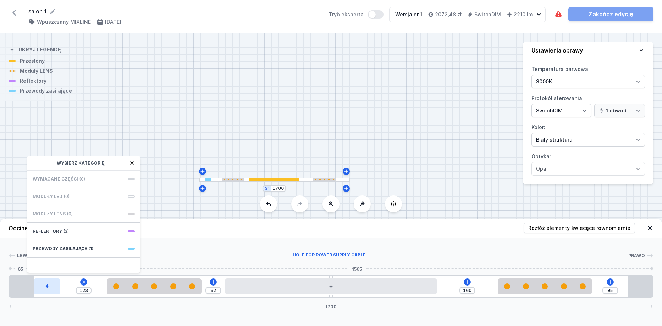
click at [49, 288] on div at bounding box center [47, 287] width 27 height 16
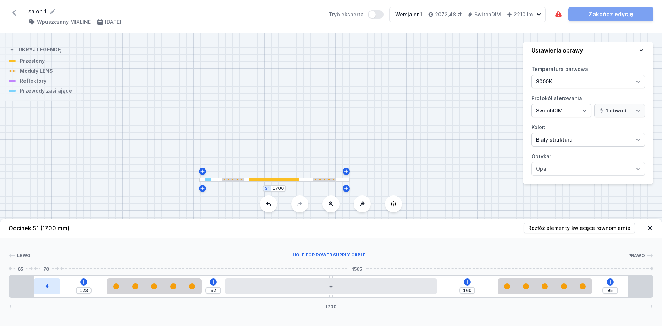
click at [56, 285] on div at bounding box center [47, 287] width 27 height 16
click at [83, 282] on icon at bounding box center [84, 282] width 4 height 4
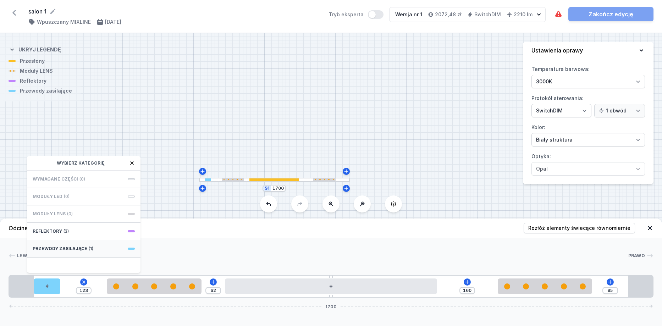
click at [67, 247] on span "Przewody zasilające" at bounding box center [60, 249] width 55 height 6
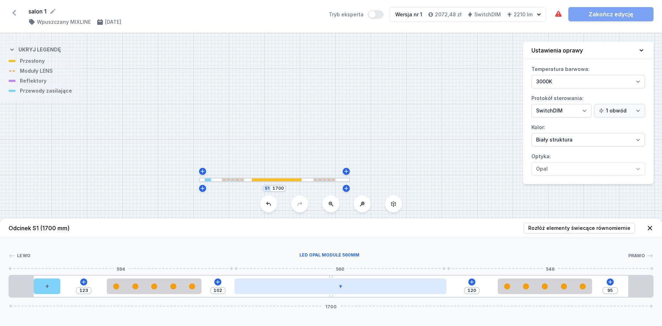
drag, startPoint x: 252, startPoint y: 285, endPoint x: 270, endPoint y: 284, distance: 17.8
click at [269, 284] on div at bounding box center [341, 287] width 212 height 16
drag, startPoint x: 286, startPoint y: 285, endPoint x: 293, endPoint y: 289, distance: 8.1
click at [293, 289] on div at bounding box center [358, 287] width 212 height 16
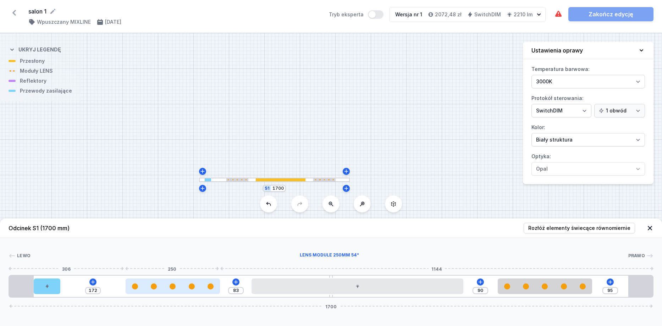
click at [175, 285] on div at bounding box center [173, 287] width 95 height 6
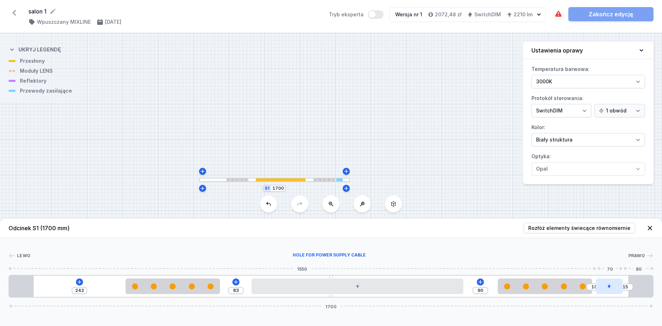
drag, startPoint x: 45, startPoint y: 291, endPoint x: 607, endPoint y: 291, distance: 561.9
click at [80, 280] on icon at bounding box center [80, 282] width 6 height 6
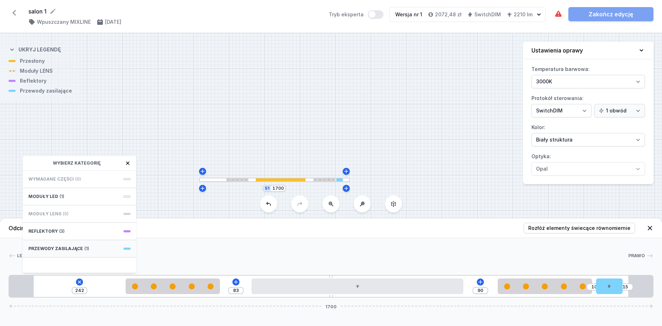
click at [75, 248] on span "Przewody zasilające" at bounding box center [55, 249] width 55 height 6
click at [83, 178] on span "Hole for power supply cable" at bounding box center [79, 178] width 102 height 7
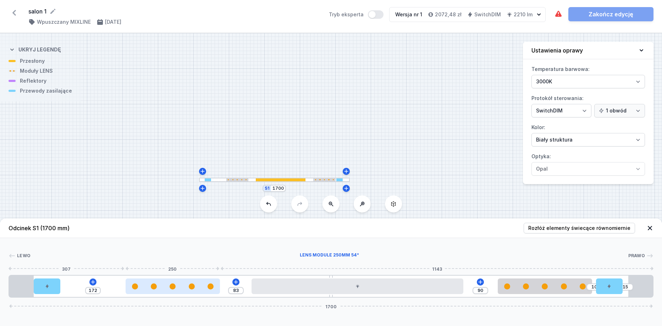
drag, startPoint x: 207, startPoint y: 289, endPoint x: 192, endPoint y: 289, distance: 15.3
click at [207, 289] on div at bounding box center [173, 287] width 95 height 6
drag, startPoint x: 192, startPoint y: 289, endPoint x: 180, endPoint y: 289, distance: 12.1
click at [180, 289] on div at bounding box center [168, 287] width 95 height 6
click at [179, 289] on div at bounding box center [156, 287] width 95 height 6
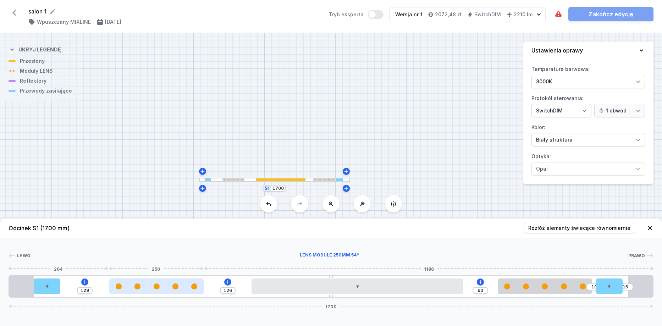
click at [179, 289] on div at bounding box center [156, 287] width 95 height 6
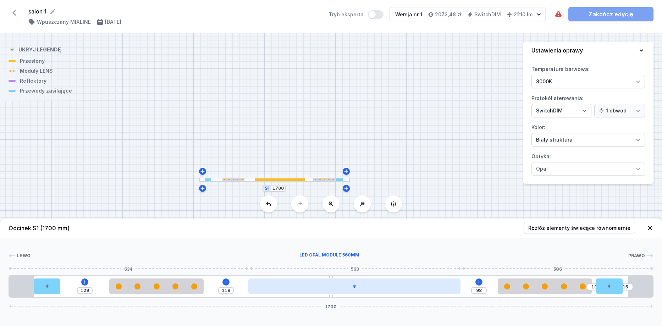
drag, startPoint x: 340, startPoint y: 292, endPoint x: 335, endPoint y: 292, distance: 4.6
click at [335, 292] on div at bounding box center [354, 287] width 212 height 16
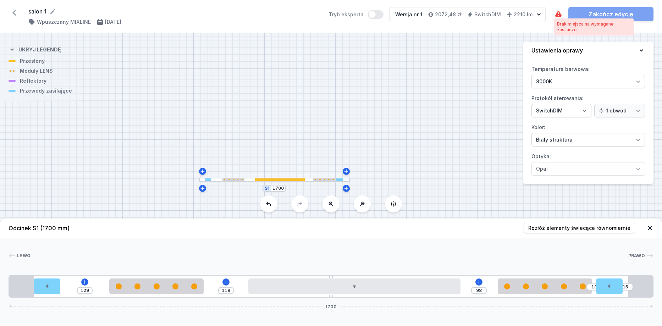
click at [559, 10] on icon at bounding box center [558, 14] width 9 height 9
click at [559, 16] on icon at bounding box center [559, 14] width 6 height 6
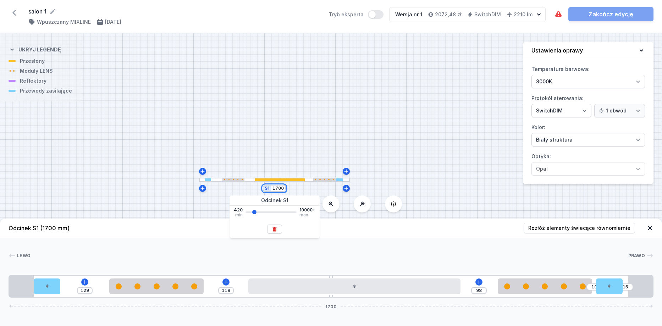
drag, startPoint x: 283, startPoint y: 188, endPoint x: 263, endPoint y: 187, distance: 20.2
click at [263, 187] on div "S1 1700" at bounding box center [274, 188] width 23 height 7
click at [284, 217] on div "420 min 10000+ max" at bounding box center [275, 222] width 90 height 32
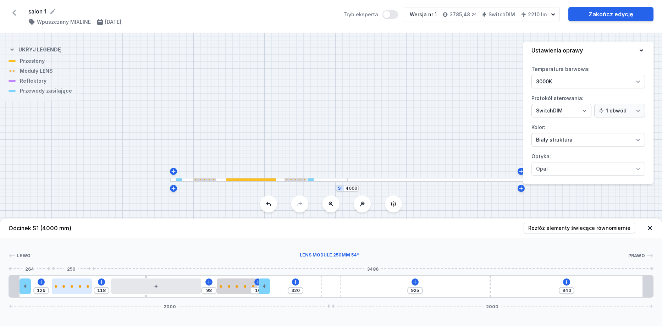
click at [83, 282] on div at bounding box center [72, 287] width 40 height 16
click at [89, 266] on icon at bounding box center [90, 266] width 4 height 5
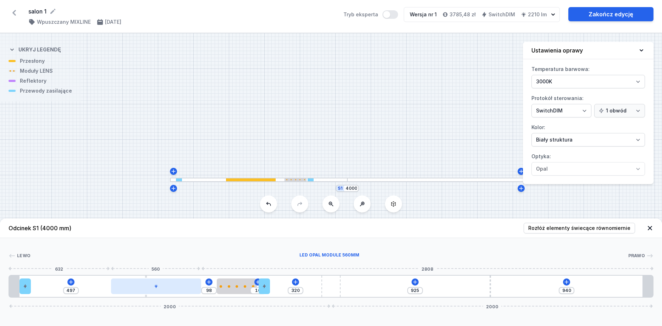
click at [138, 293] on div at bounding box center [156, 287] width 90 height 16
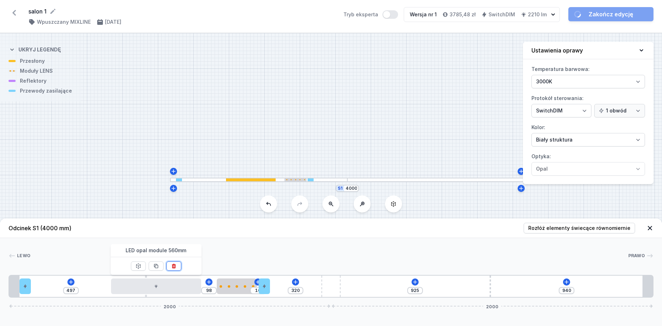
click at [174, 265] on icon at bounding box center [174, 266] width 4 height 5
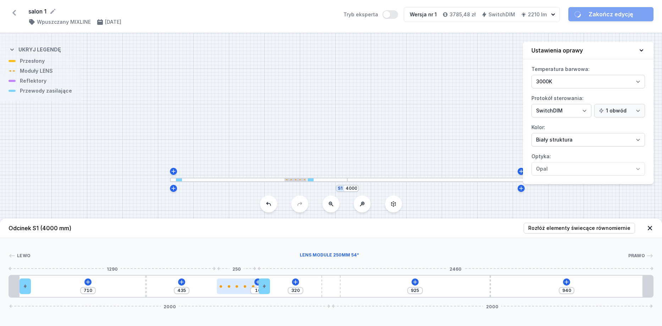
click at [242, 290] on div at bounding box center [237, 287] width 40 height 16
click at [255, 262] on button at bounding box center [254, 266] width 15 height 9
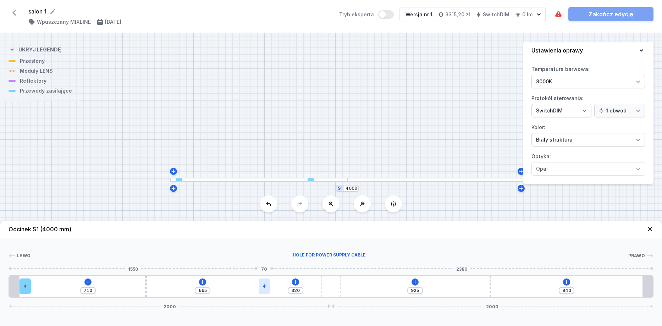
click at [267, 285] on div at bounding box center [264, 287] width 11 height 16
click at [269, 267] on button at bounding box center [264, 266] width 15 height 9
click at [88, 283] on icon at bounding box center [88, 282] width 6 height 6
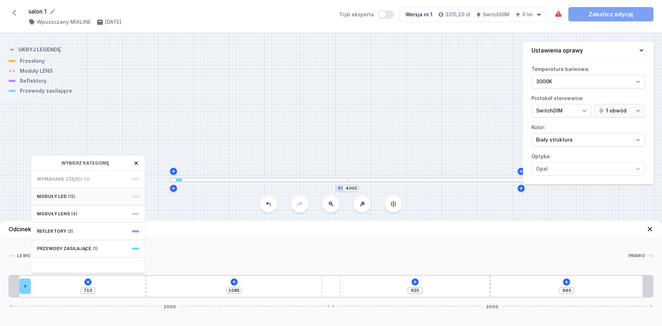
click at [68, 196] on span "(12)" at bounding box center [71, 197] width 7 height 6
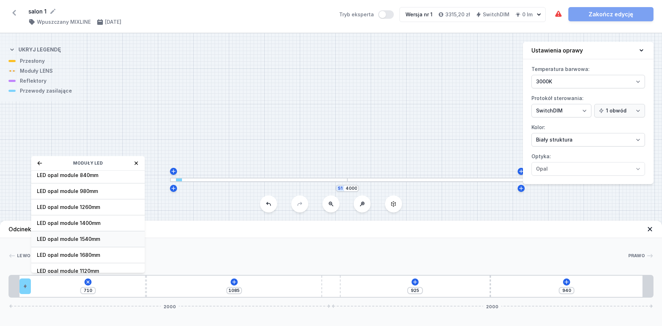
scroll to position [89, 0]
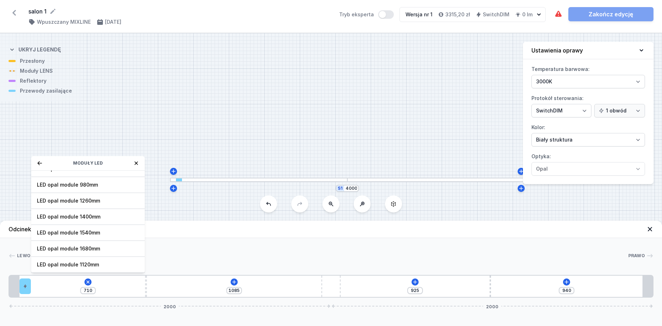
click at [39, 163] on icon at bounding box center [40, 163] width 5 height 4
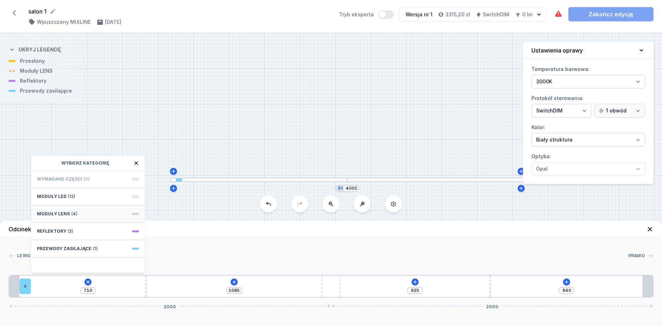
click at [92, 214] on div "Moduły LENS (4)" at bounding box center [88, 214] width 114 height 17
